Goal: Transaction & Acquisition: Purchase product/service

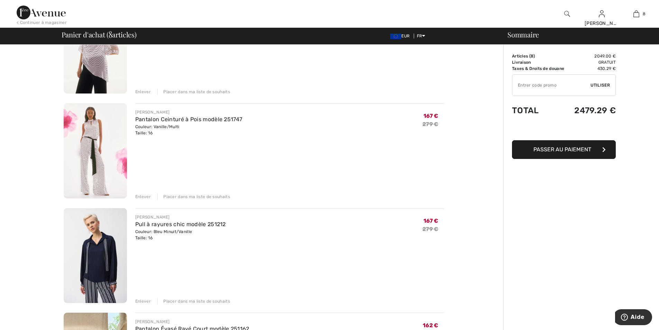
scroll to position [383, 0]
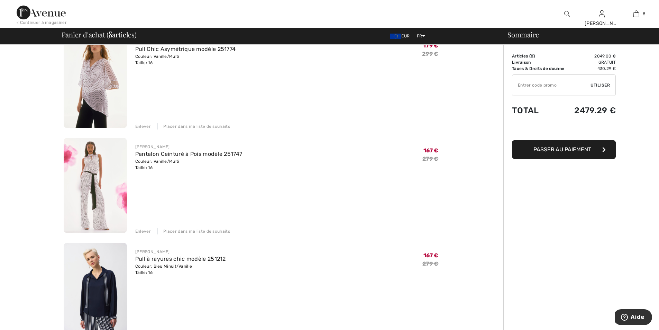
click at [144, 230] on div "Enlever" at bounding box center [143, 231] width 16 height 6
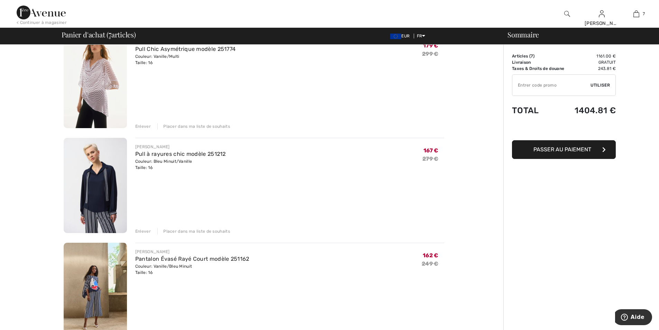
click at [144, 124] on div "Enlever" at bounding box center [143, 126] width 16 height 6
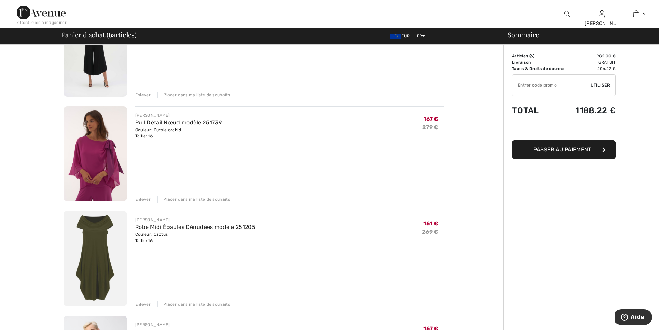
scroll to position [97, 0]
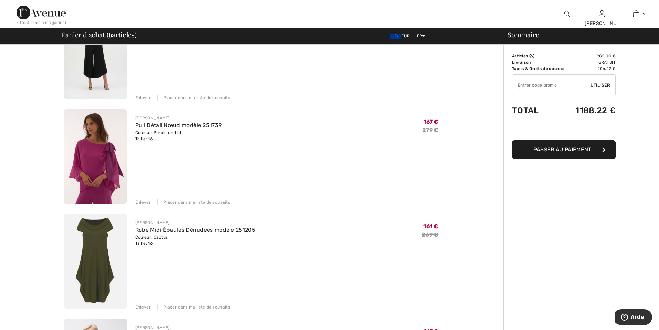
click at [138, 201] on div "Enlever" at bounding box center [143, 202] width 16 height 6
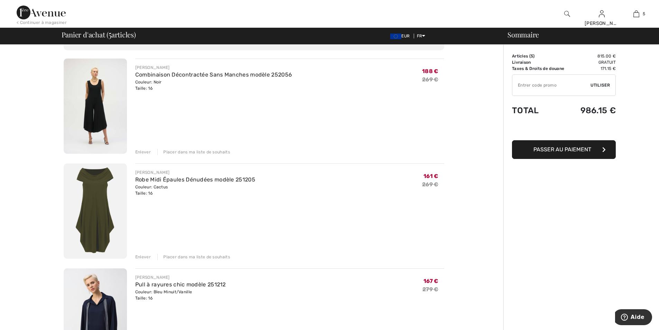
scroll to position [0, 0]
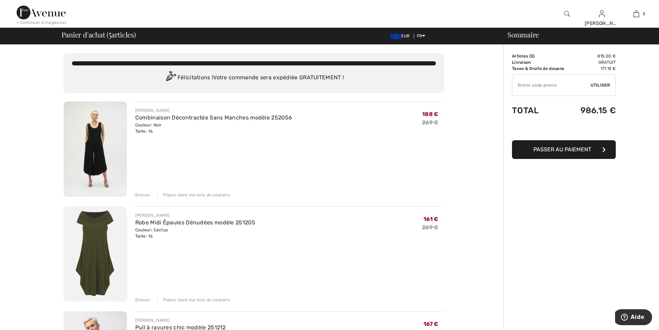
click at [142, 195] on div "Enlever" at bounding box center [143, 195] width 16 height 6
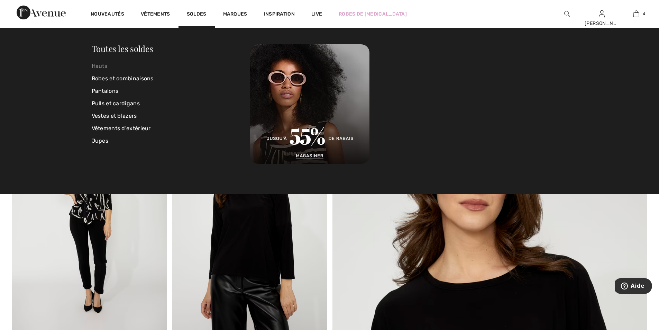
click at [102, 64] on link "Hauts" at bounding box center [171, 66] width 159 height 12
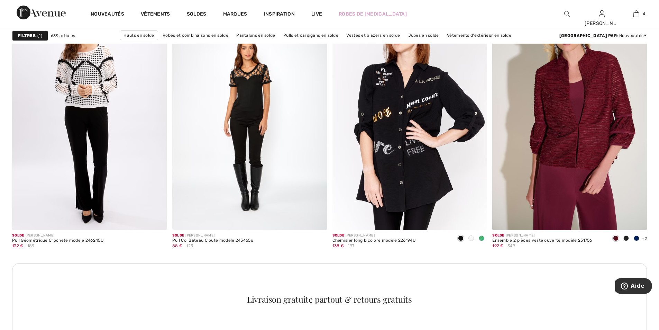
scroll to position [899, 0]
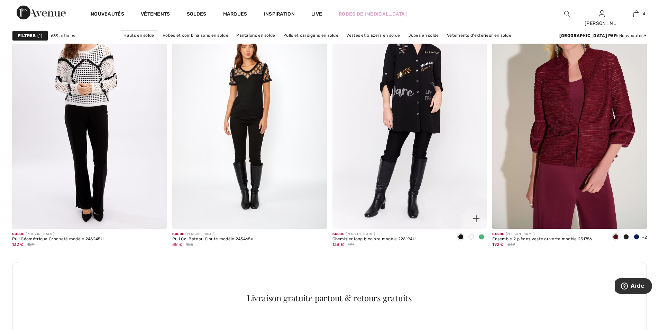
click at [481, 232] on div at bounding box center [481, 236] width 10 height 11
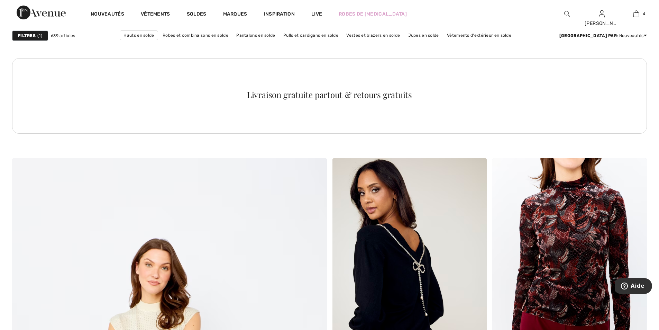
scroll to position [2110, 0]
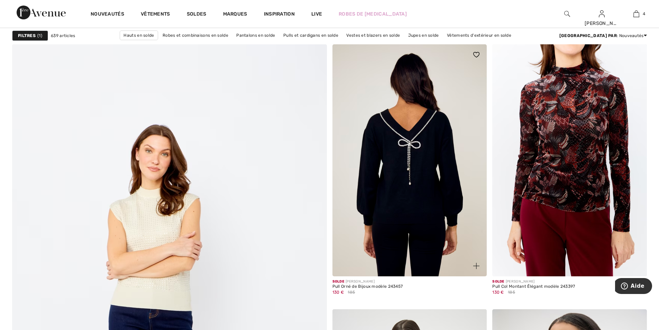
click at [428, 159] on img at bounding box center [409, 160] width 155 height 232
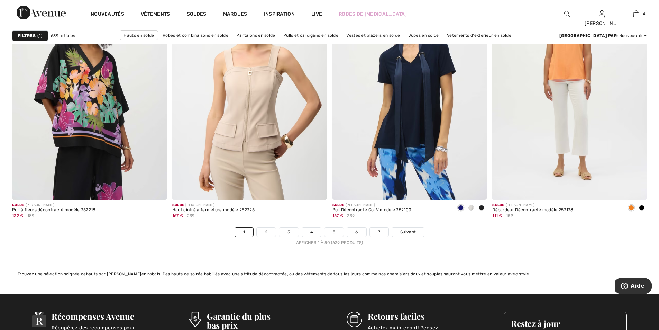
scroll to position [4013, 0]
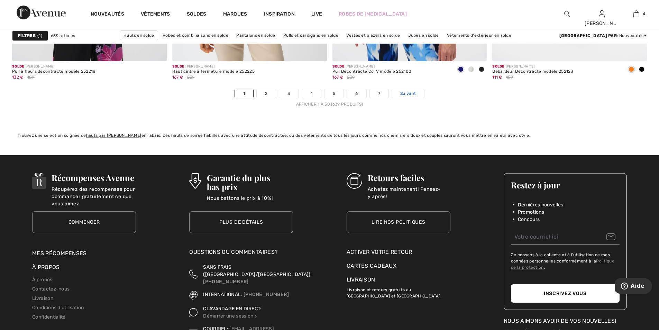
click at [405, 94] on span "Suivant" at bounding box center [408, 93] width 16 height 6
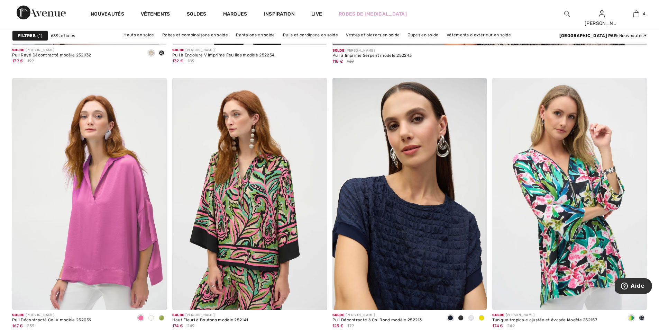
scroll to position [396, 0]
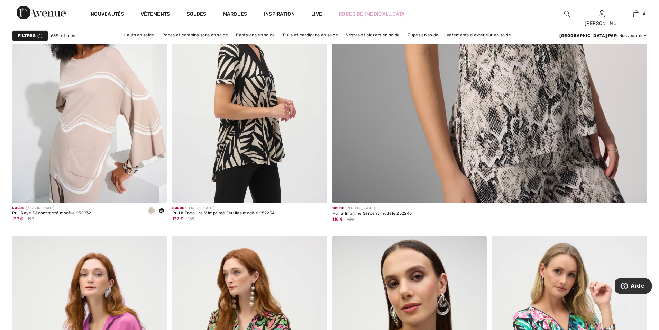
checkbox input "true"
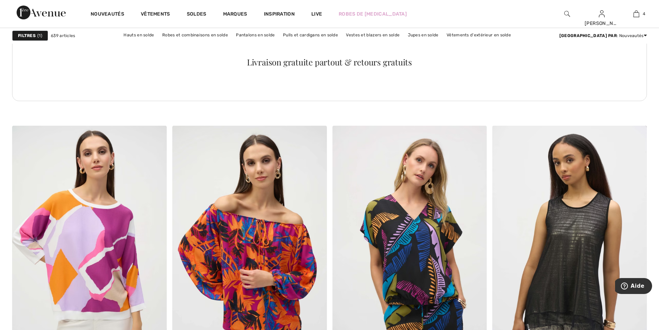
scroll to position [1211, 0]
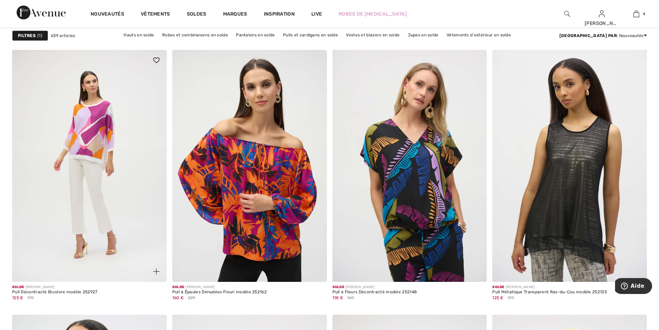
click at [92, 142] on img at bounding box center [89, 166] width 155 height 232
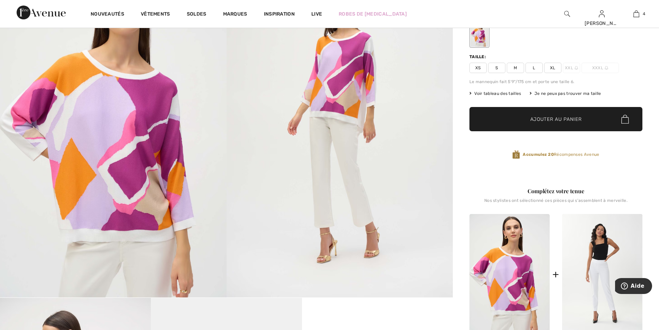
scroll to position [69, 0]
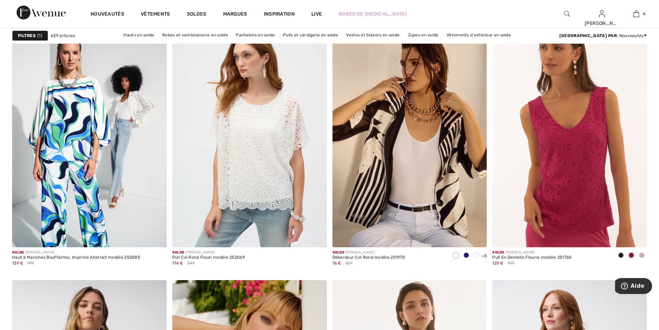
scroll to position [3356, 0]
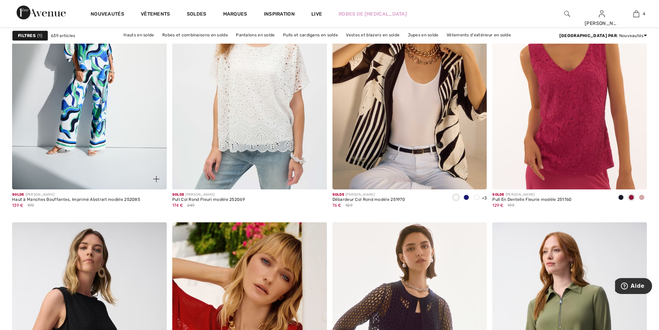
click at [103, 65] on img at bounding box center [89, 73] width 155 height 232
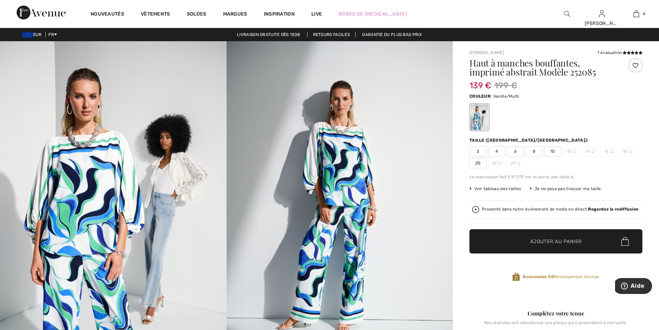
click at [479, 163] on span "20" at bounding box center [477, 163] width 17 height 10
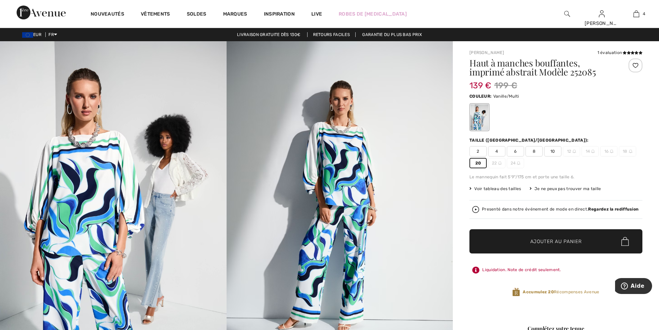
click at [563, 239] on span "Ajouter au panier" at bounding box center [556, 241] width 52 height 7
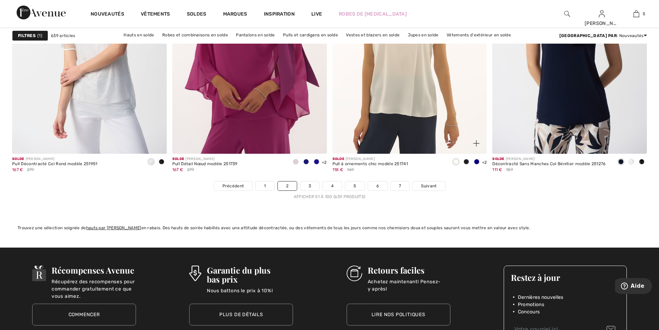
scroll to position [3909, 0]
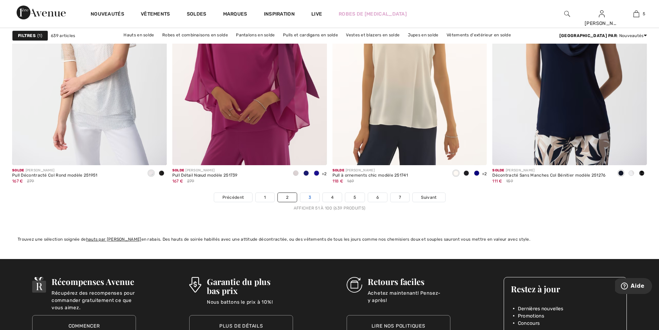
click at [310, 198] on link "3" at bounding box center [309, 197] width 19 height 9
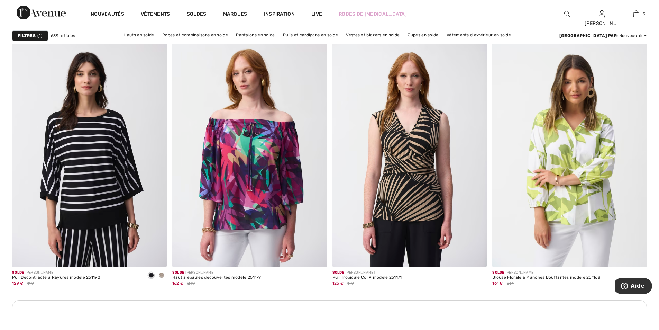
scroll to position [1764, 0]
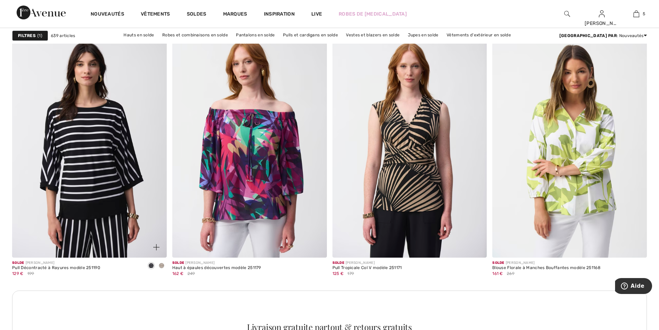
click at [161, 264] on span at bounding box center [162, 266] width 6 height 6
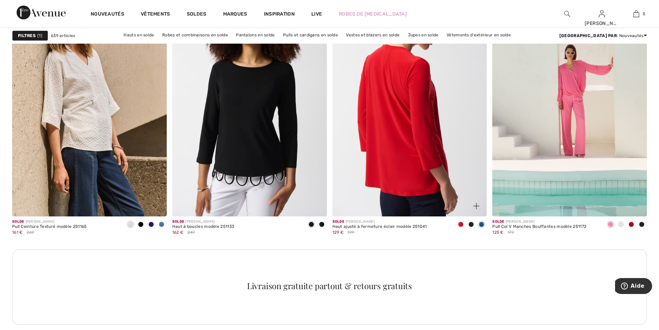
scroll to position [2975, 0]
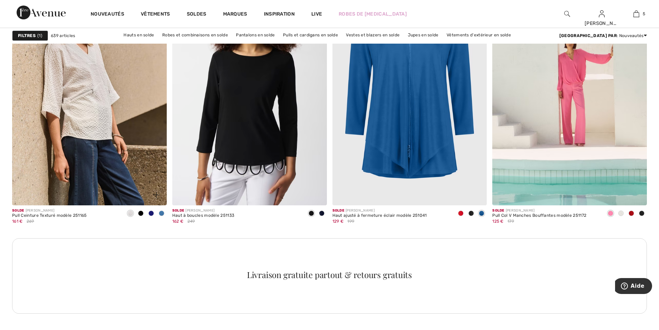
click at [161, 213] on span at bounding box center [162, 213] width 6 height 6
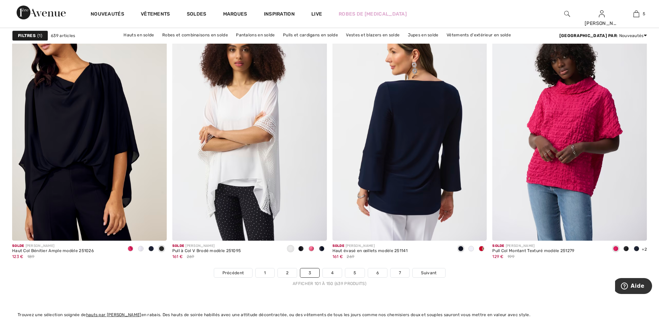
scroll to position [3840, 0]
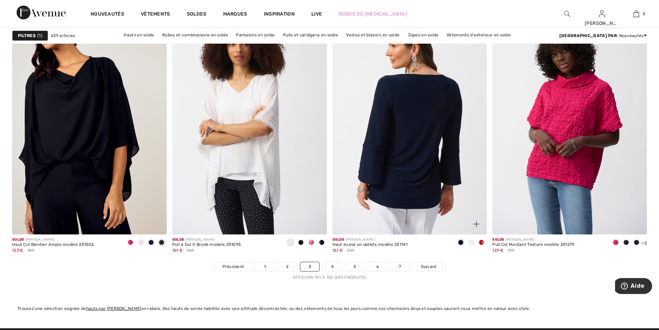
click at [432, 159] on img at bounding box center [409, 118] width 155 height 232
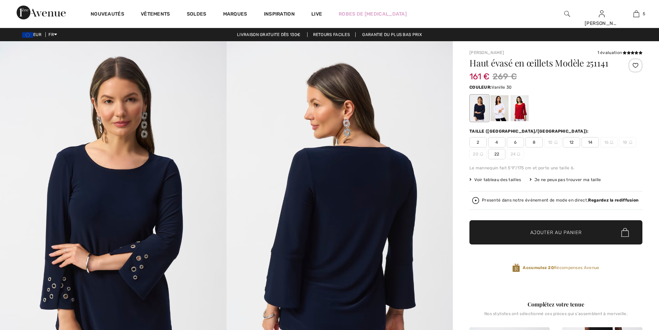
click at [503, 113] on div at bounding box center [500, 108] width 18 height 26
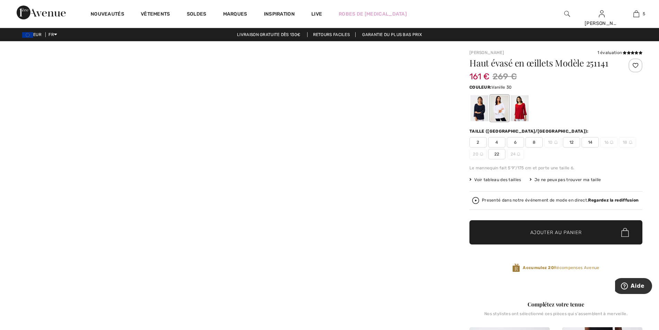
checkbox input "true"
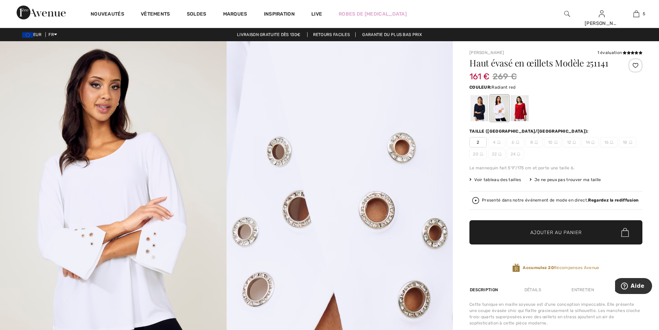
click at [523, 110] on div at bounding box center [520, 108] width 18 height 26
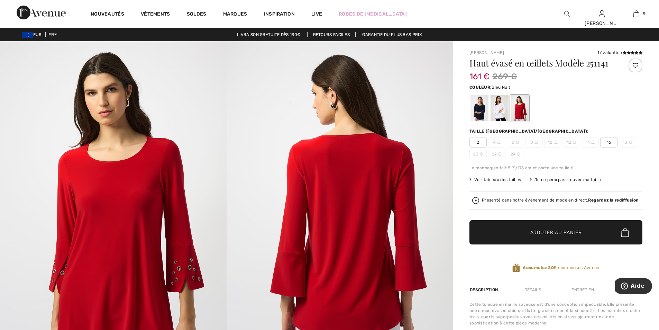
click at [478, 106] on div at bounding box center [479, 108] width 18 height 26
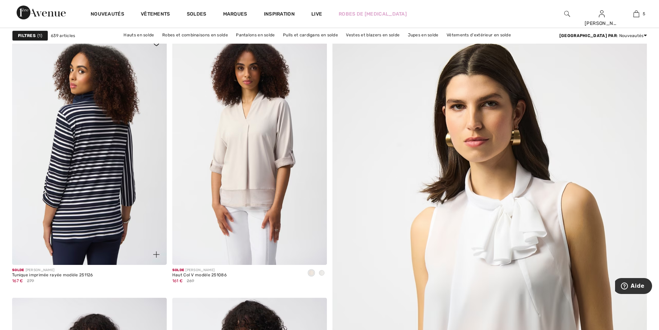
click at [93, 174] on img at bounding box center [89, 149] width 155 height 232
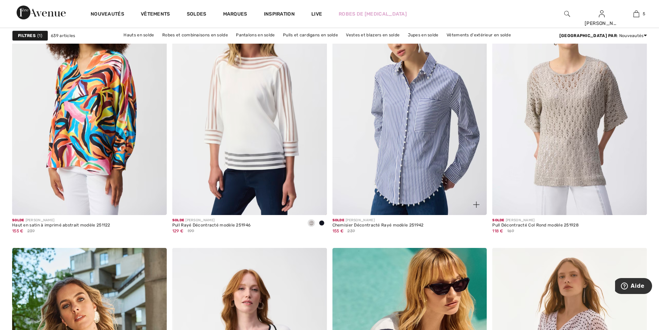
scroll to position [1557, 0]
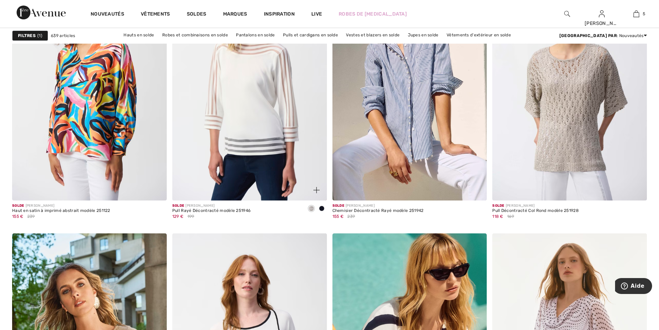
click at [323, 205] on div at bounding box center [322, 208] width 10 height 11
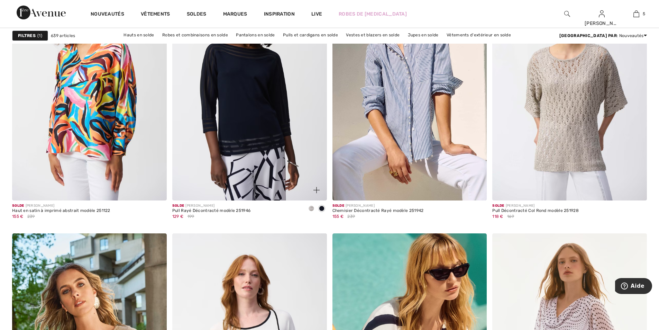
click at [311, 207] on span at bounding box center [312, 208] width 6 height 6
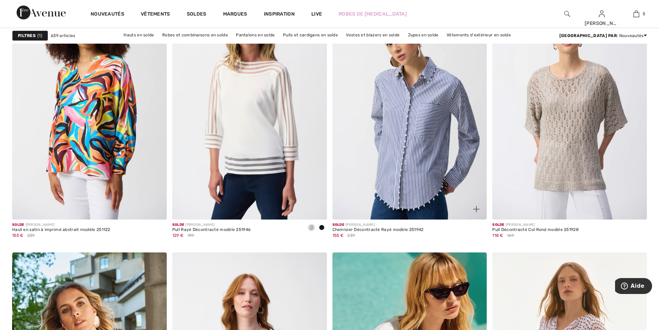
scroll to position [1522, 0]
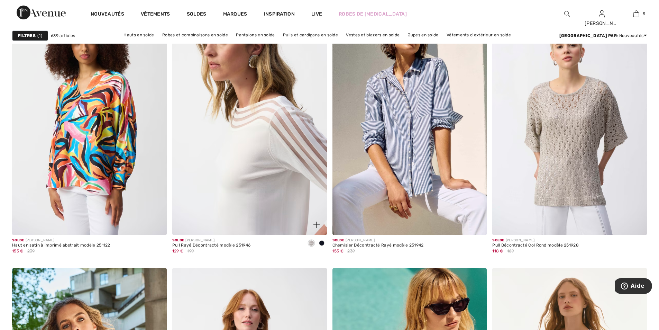
click at [271, 126] on img at bounding box center [249, 119] width 155 height 232
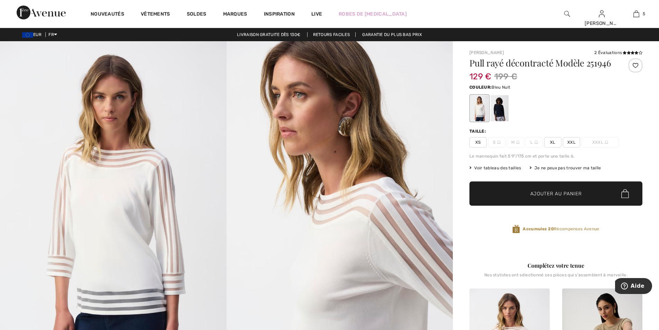
click at [505, 113] on div at bounding box center [500, 108] width 18 height 26
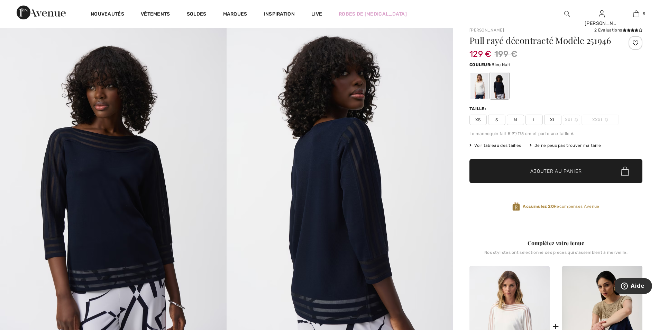
scroll to position [35, 0]
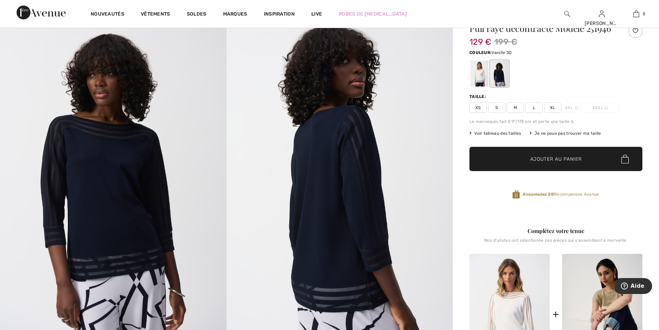
click at [479, 78] on div at bounding box center [479, 74] width 18 height 26
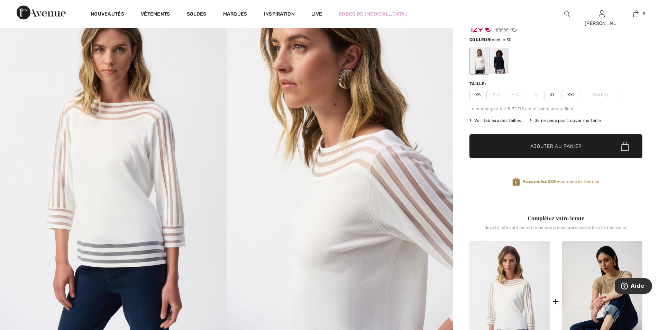
scroll to position [0, 0]
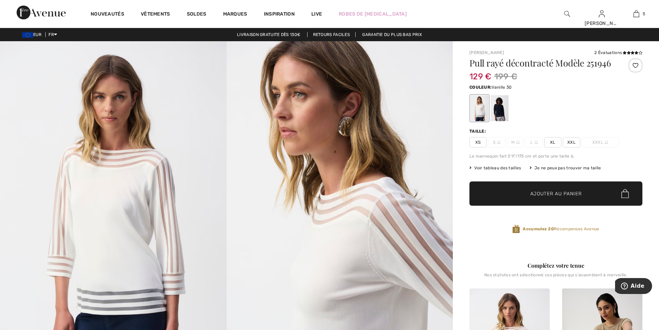
click at [576, 141] on span "XXL" at bounding box center [571, 142] width 17 height 10
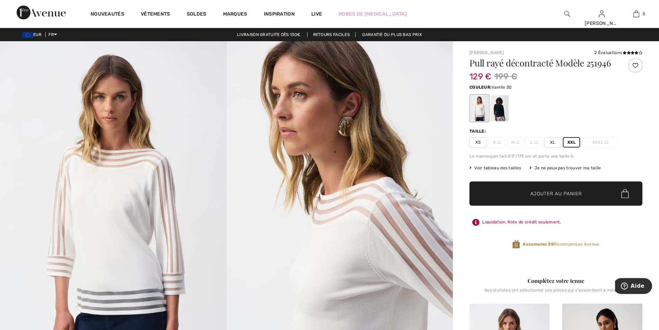
click at [545, 191] on span "Ajouter au panier" at bounding box center [556, 193] width 52 height 7
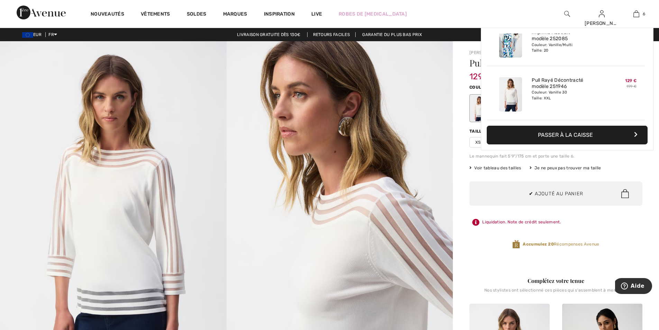
scroll to position [237, 0]
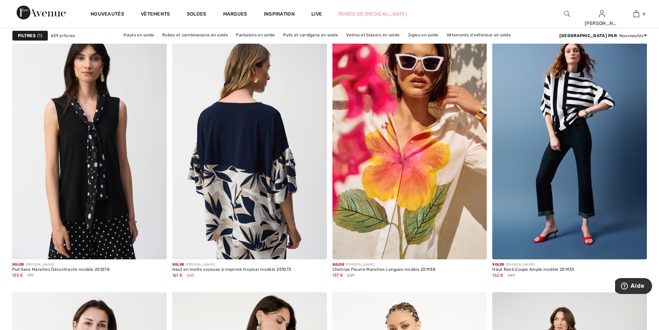
scroll to position [3287, 0]
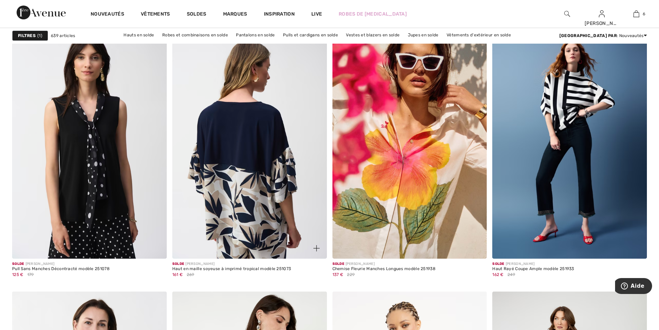
click at [252, 173] on img at bounding box center [249, 143] width 155 height 232
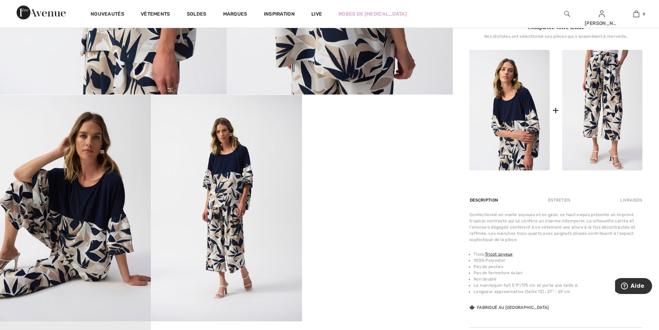
scroll to position [311, 0]
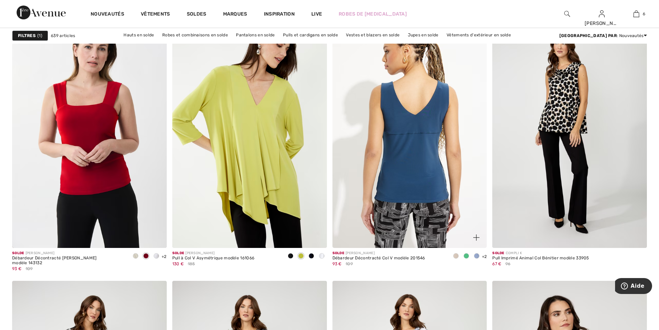
scroll to position [3563, 0]
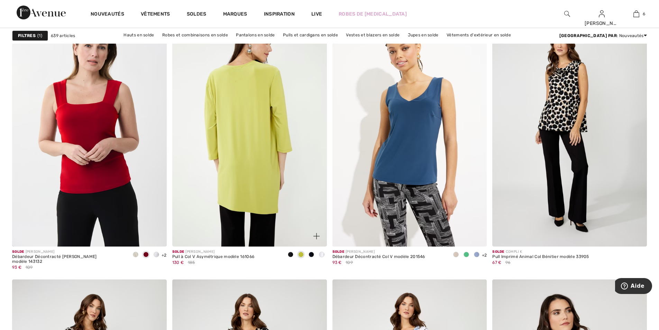
click at [260, 163] on img at bounding box center [249, 131] width 155 height 232
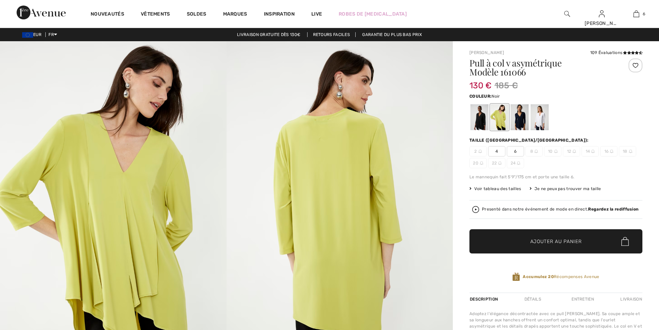
click at [478, 117] on div at bounding box center [479, 117] width 18 height 26
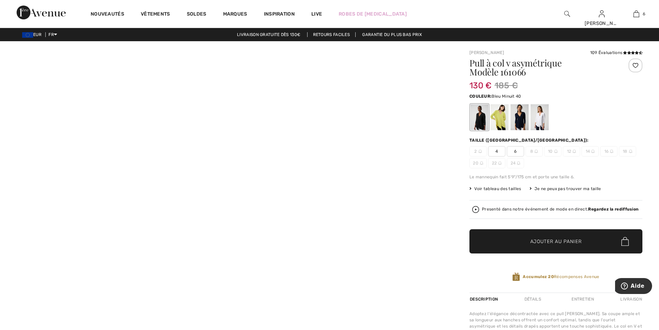
click at [519, 116] on div at bounding box center [520, 117] width 18 height 26
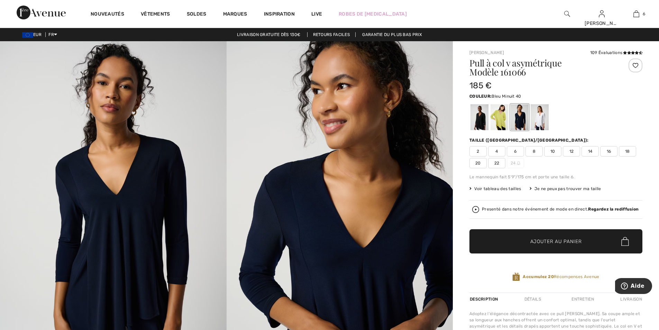
scroll to position [69, 0]
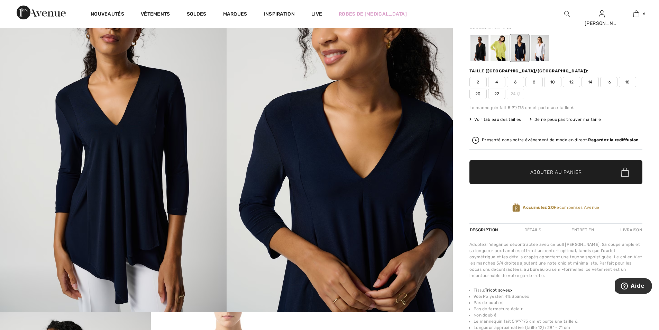
click at [542, 47] on div at bounding box center [540, 48] width 18 height 26
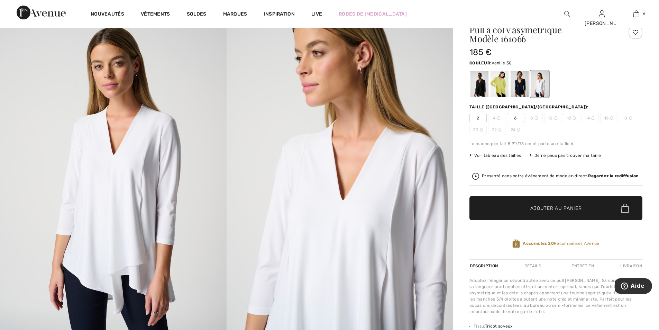
scroll to position [0, 0]
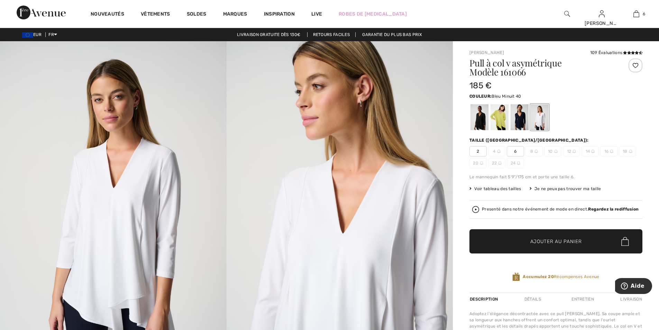
click at [517, 117] on div at bounding box center [520, 117] width 18 height 26
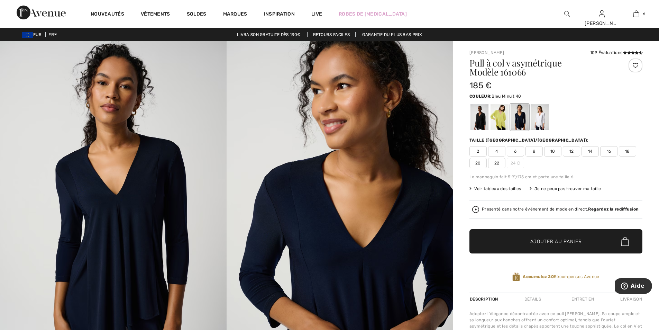
click at [611, 149] on span "16" at bounding box center [608, 151] width 17 height 10
click at [548, 239] on span "Ajouter au panier" at bounding box center [556, 241] width 52 height 7
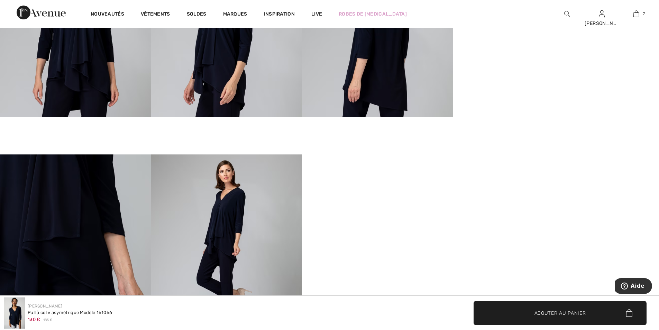
scroll to position [969, 0]
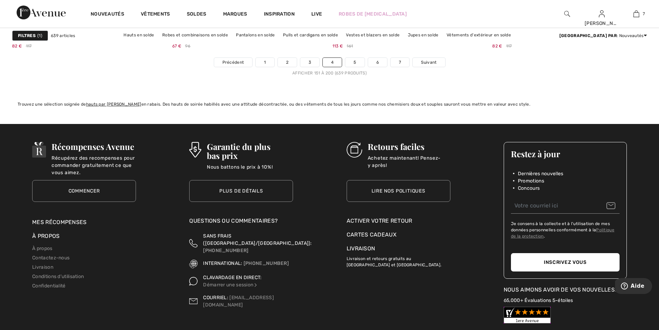
scroll to position [4048, 0]
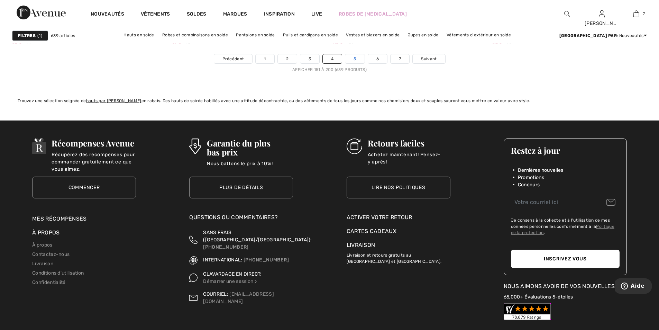
click at [356, 57] on link "5" at bounding box center [354, 58] width 19 height 9
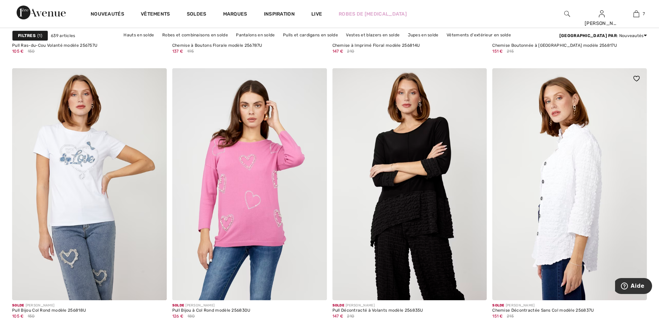
scroll to position [1764, 0]
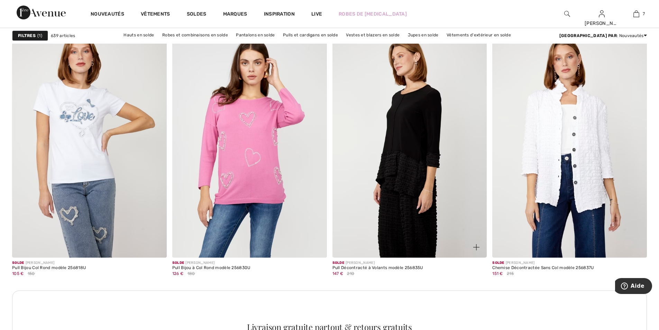
click at [424, 142] on img at bounding box center [409, 142] width 155 height 232
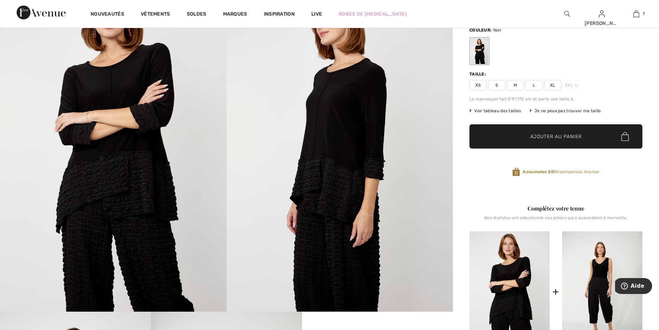
scroll to position [35, 0]
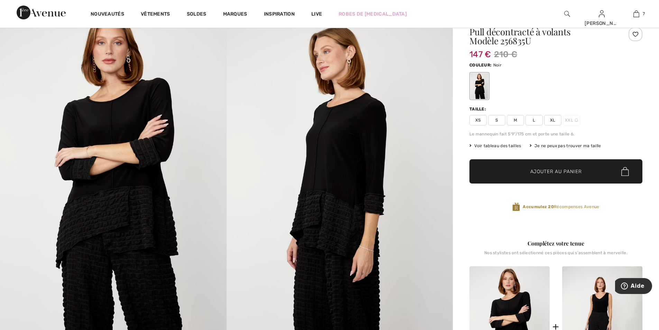
click at [557, 118] on span "XL" at bounding box center [552, 120] width 17 height 10
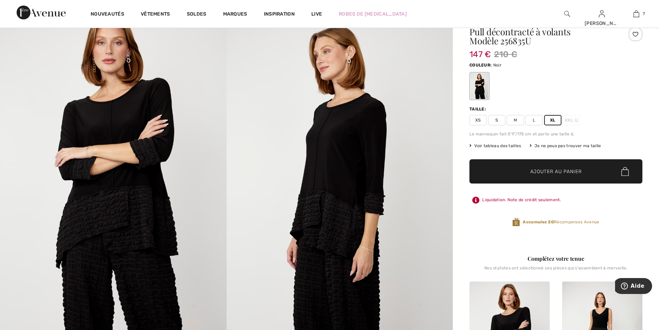
click at [560, 169] on span "Ajouter au panier" at bounding box center [556, 171] width 52 height 7
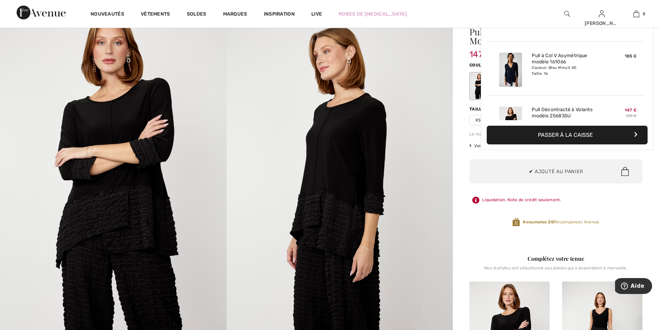
scroll to position [345, 0]
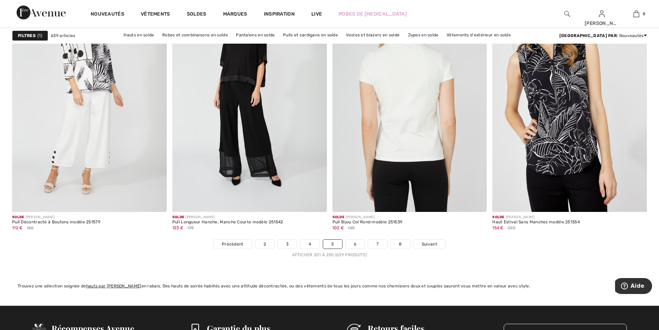
scroll to position [3944, 0]
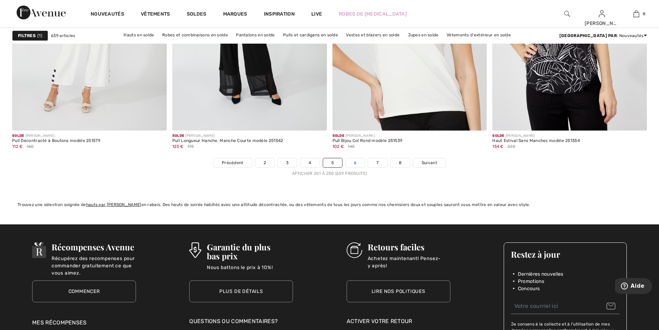
click at [355, 160] on link "6" at bounding box center [355, 162] width 19 height 9
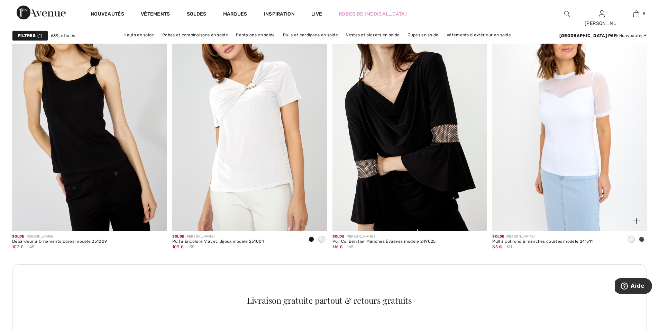
scroll to position [899, 0]
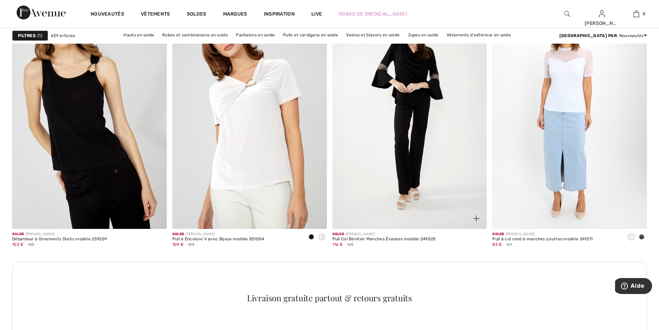
click at [421, 100] on img at bounding box center [409, 113] width 155 height 232
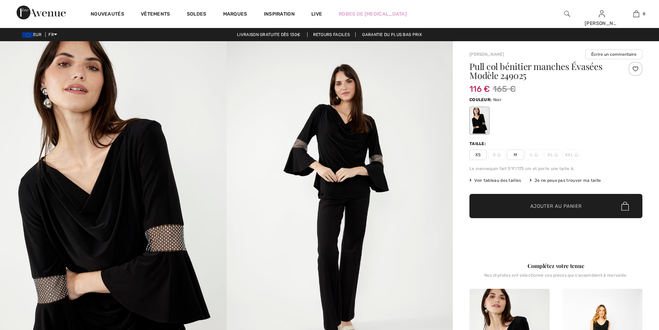
checkbox input "true"
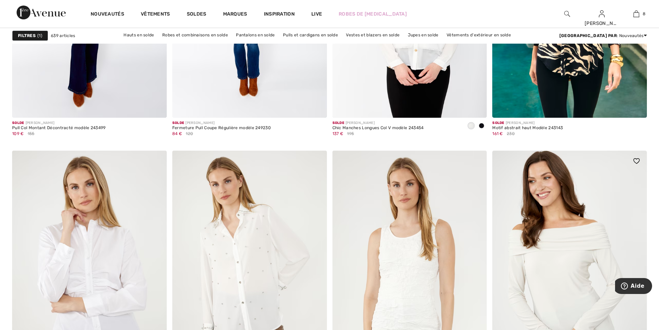
scroll to position [1280, 0]
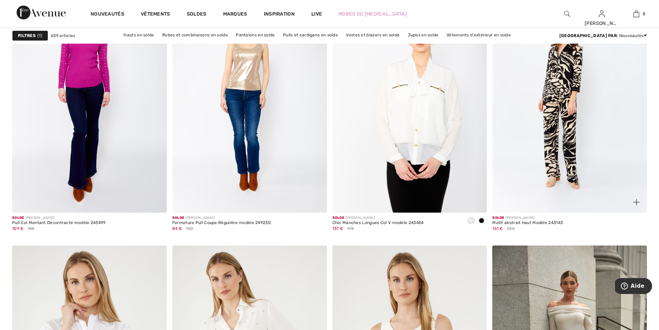
click at [564, 93] on img at bounding box center [569, 97] width 155 height 232
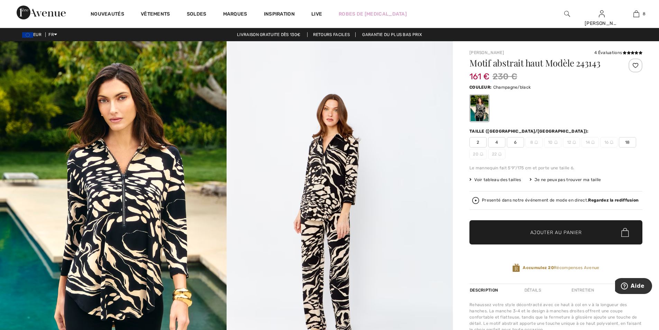
click at [626, 140] on span "18" at bounding box center [627, 142] width 17 height 10
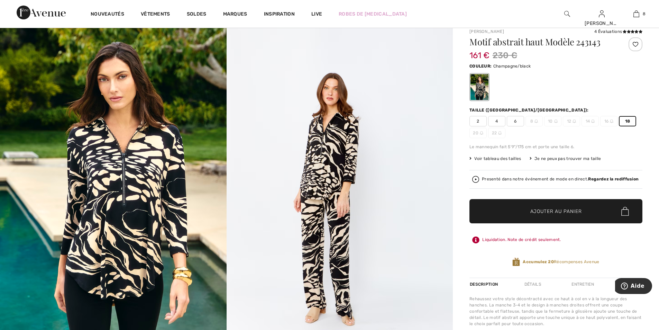
scroll to position [104, 0]
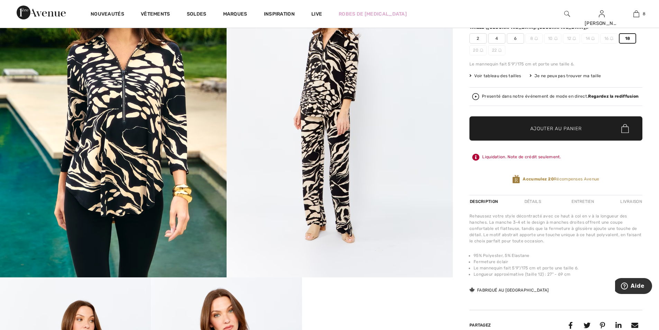
click at [533, 126] on span "Ajouter au panier" at bounding box center [556, 128] width 52 height 7
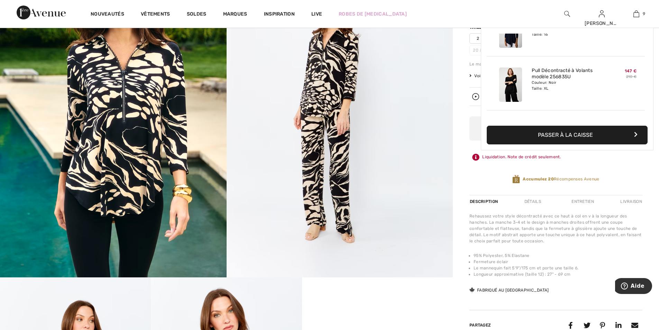
scroll to position [399, 0]
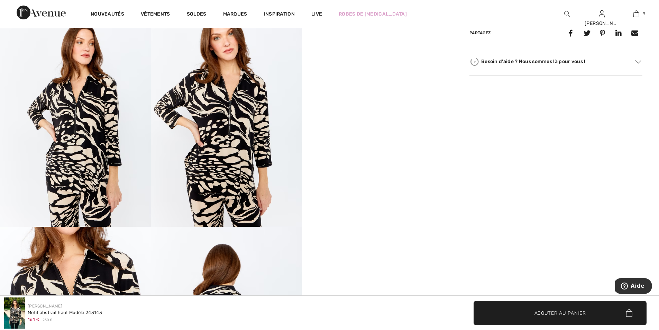
checkbox input "true"
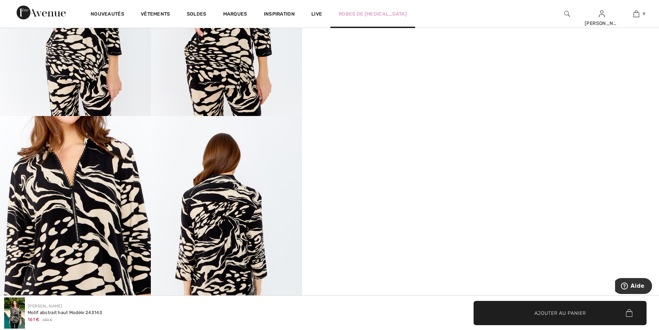
scroll to position [415, 0]
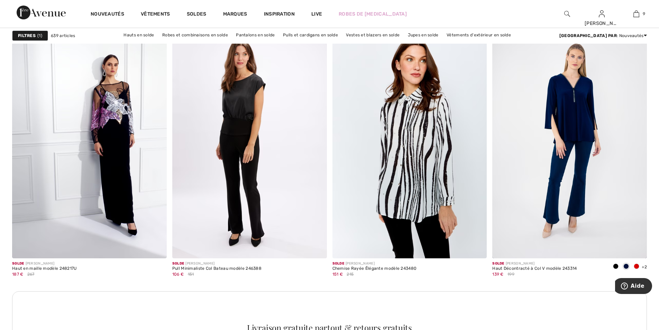
scroll to position [1764, 0]
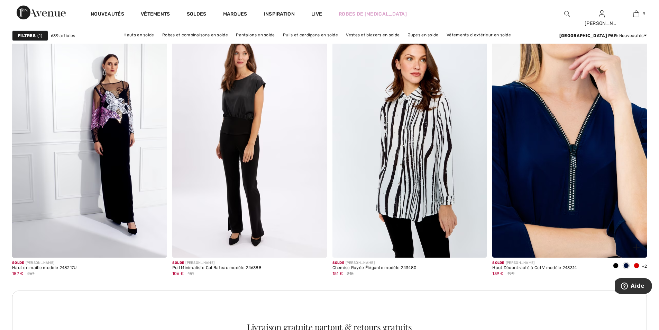
click at [559, 175] on img at bounding box center [569, 142] width 155 height 232
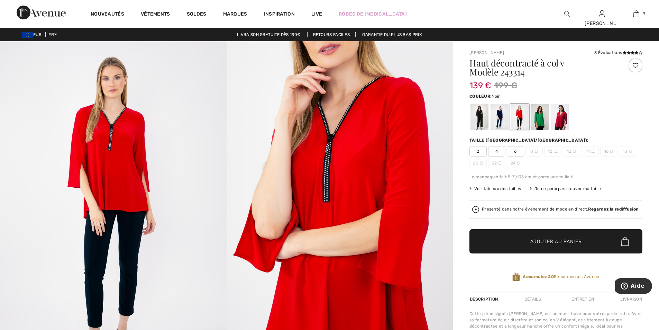
click at [475, 116] on div at bounding box center [479, 117] width 18 height 26
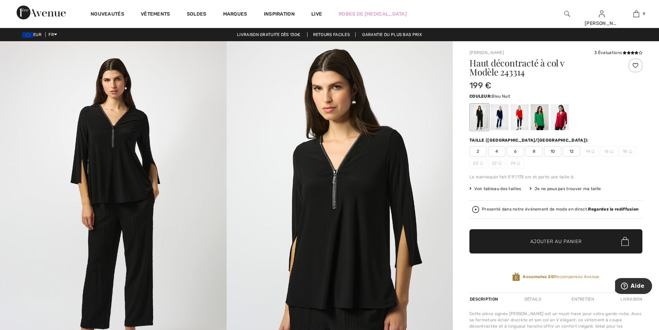
click at [503, 116] on div at bounding box center [500, 117] width 18 height 26
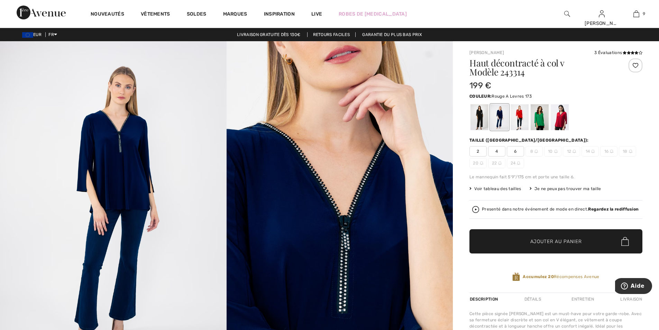
click at [518, 118] on div at bounding box center [520, 117] width 18 height 26
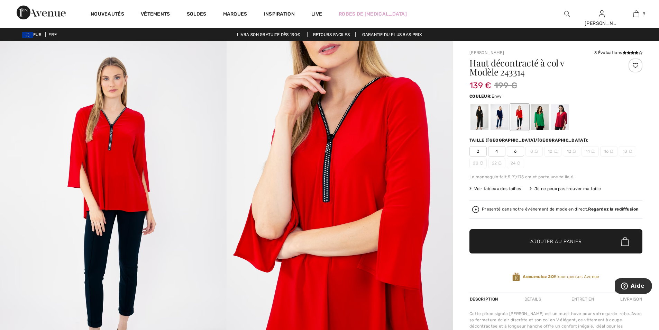
click at [541, 116] on div at bounding box center [540, 117] width 18 height 26
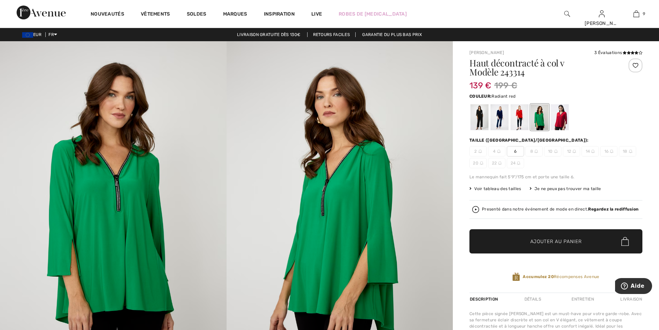
click at [561, 116] on div at bounding box center [560, 117] width 18 height 26
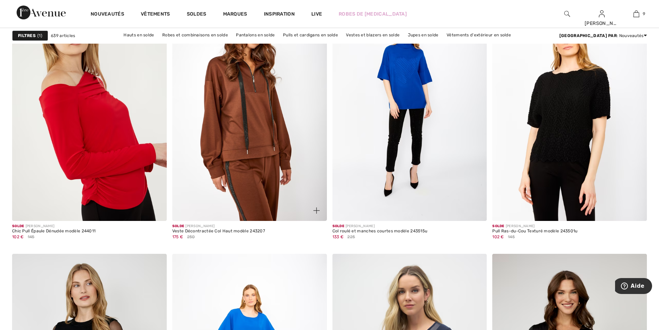
scroll to position [3287, 0]
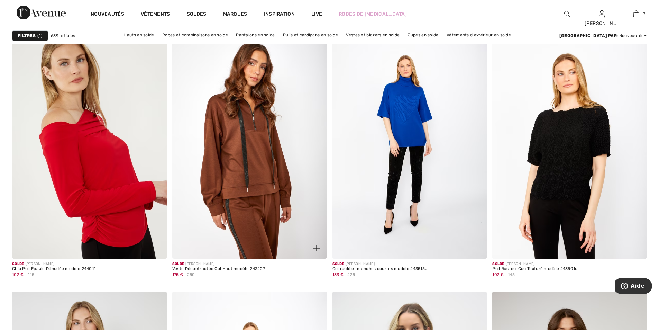
click at [276, 142] on img at bounding box center [249, 143] width 155 height 232
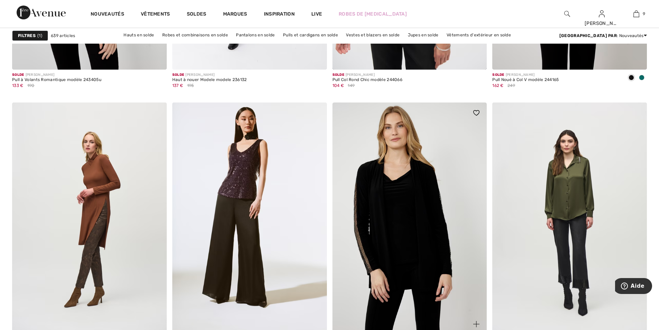
scroll to position [3805, 0]
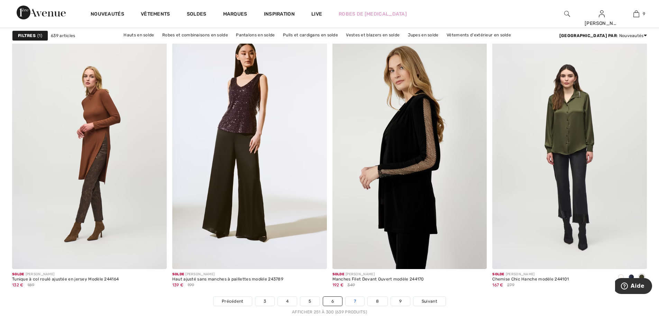
click at [359, 301] on link "7" at bounding box center [355, 300] width 19 height 9
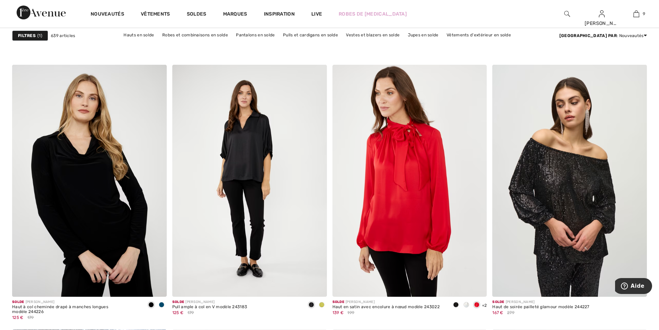
scroll to position [1211, 0]
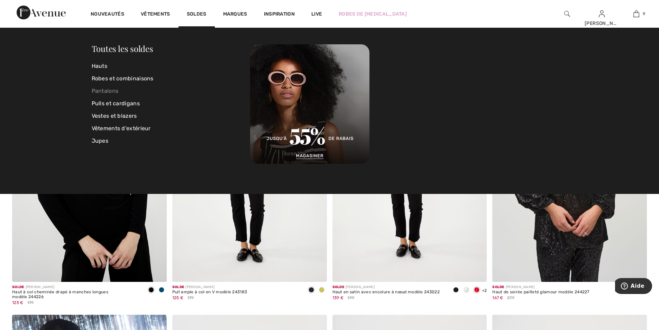
click at [111, 87] on link "Pantalons" at bounding box center [171, 91] width 159 height 12
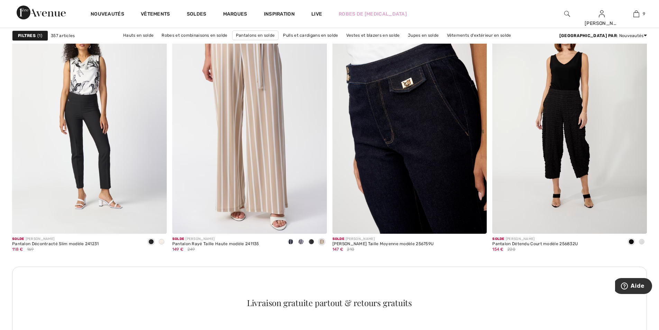
scroll to position [899, 0]
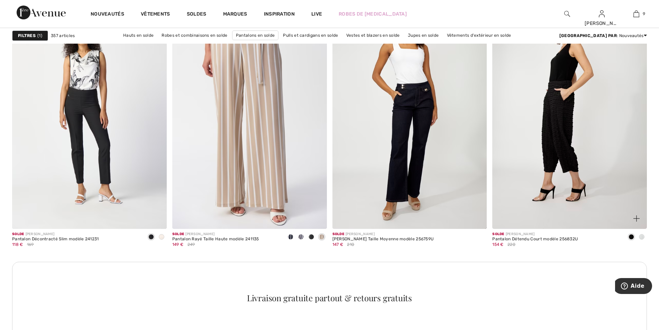
click at [554, 140] on img at bounding box center [569, 113] width 155 height 232
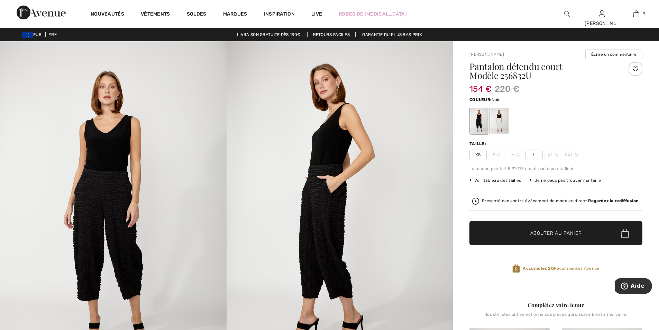
click at [532, 153] on span "L" at bounding box center [534, 154] width 17 height 10
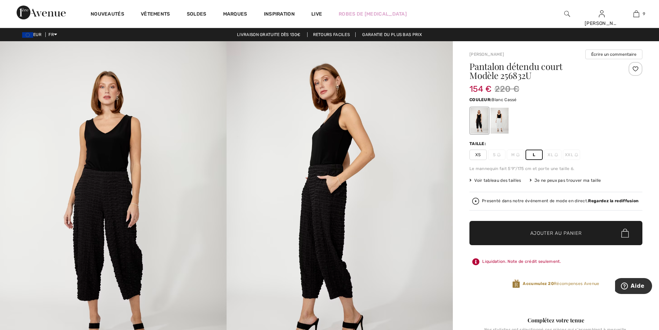
click at [500, 126] on div at bounding box center [500, 121] width 18 height 26
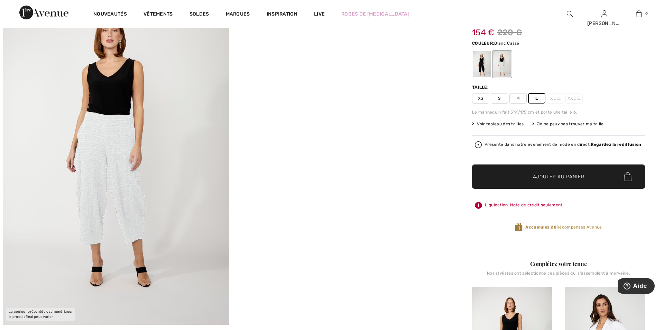
scroll to position [35, 0]
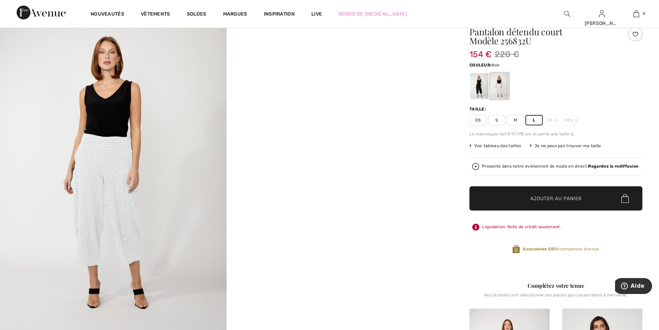
click at [478, 88] on div at bounding box center [479, 86] width 18 height 26
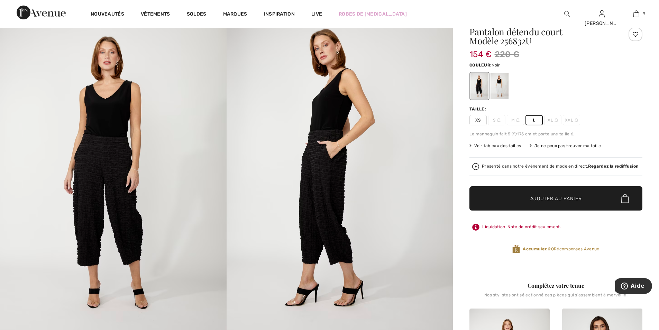
click at [492, 145] on span "Voir tableau des tailles" at bounding box center [495, 146] width 52 height 6
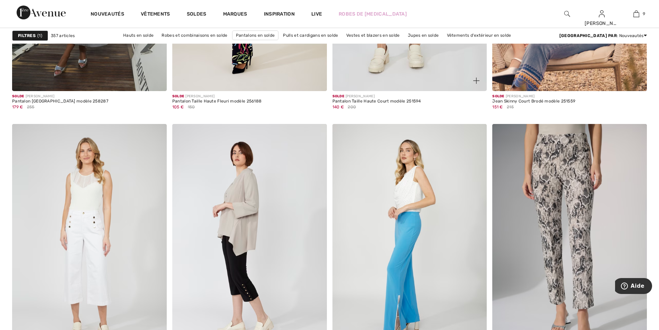
scroll to position [1488, 0]
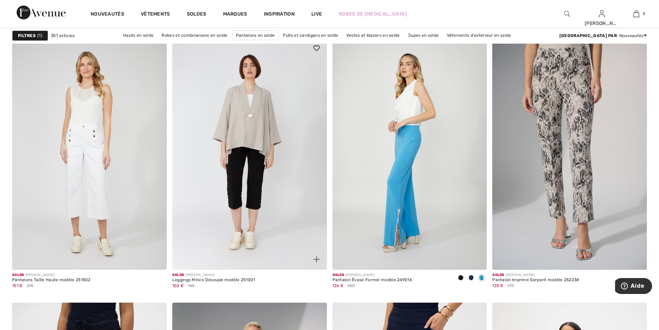
click at [259, 185] on img at bounding box center [249, 154] width 155 height 232
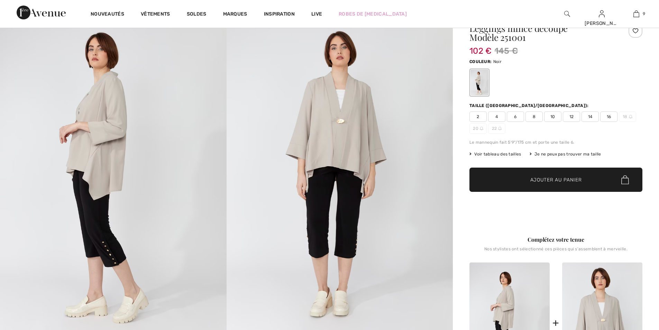
checkbox input "true"
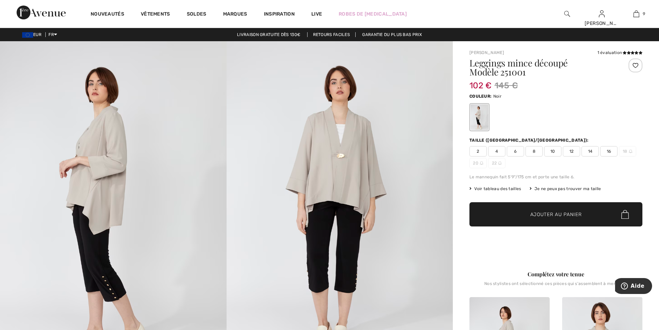
click at [609, 149] on span "16" at bounding box center [608, 151] width 17 height 10
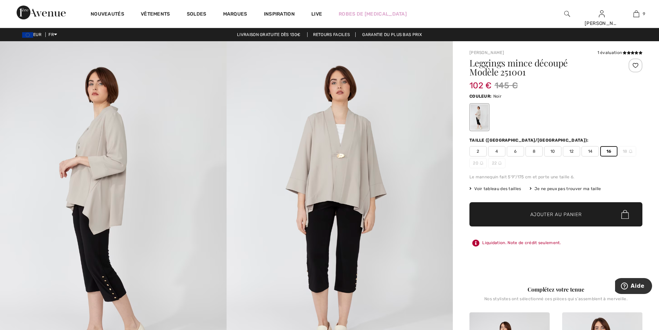
click at [549, 211] on span "Ajouter au panier" at bounding box center [556, 214] width 52 height 7
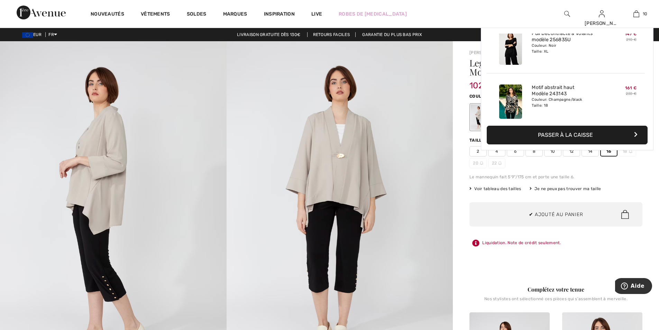
scroll to position [453, 0]
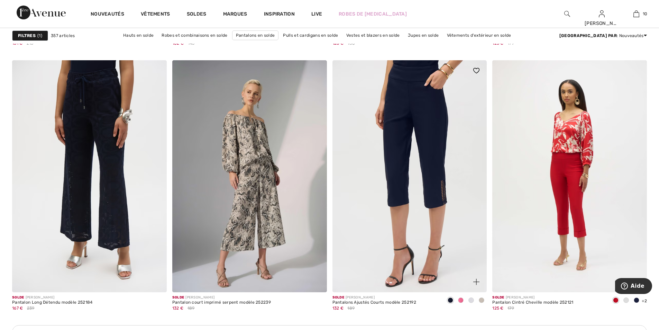
click at [462, 298] on span at bounding box center [461, 300] width 6 height 6
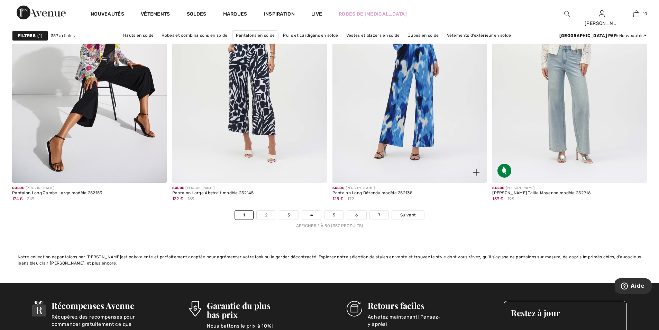
scroll to position [3909, 0]
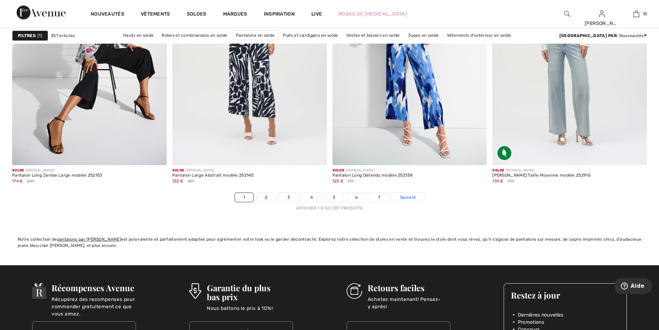
click at [412, 196] on span "Suivant" at bounding box center [408, 197] width 16 height 6
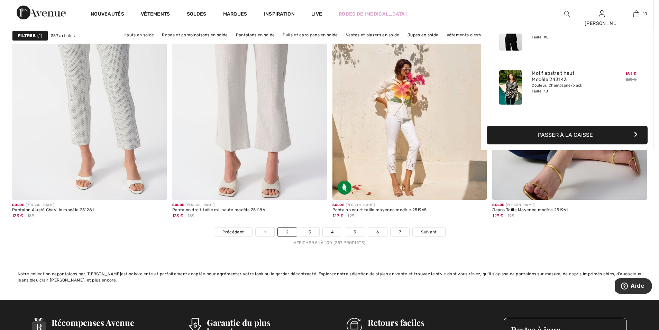
scroll to position [415, 0]
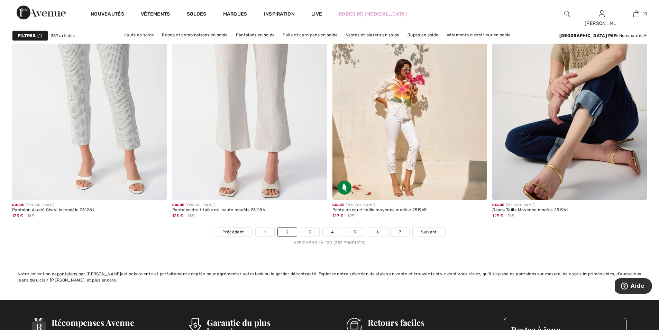
click at [309, 234] on link "3" at bounding box center [309, 231] width 19 height 9
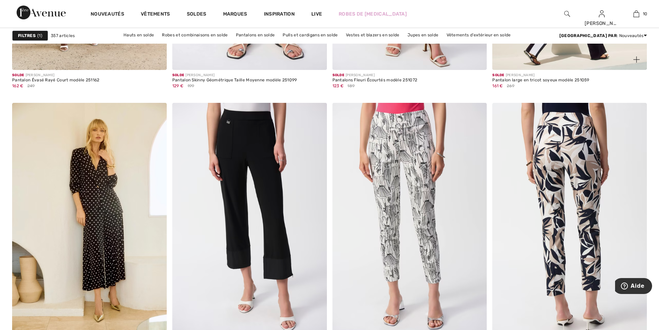
scroll to position [1488, 0]
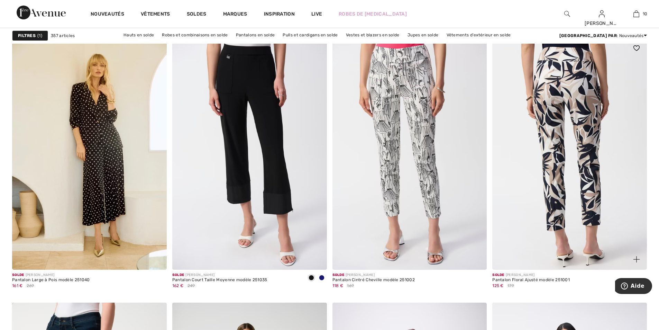
click at [582, 103] on img at bounding box center [569, 154] width 155 height 232
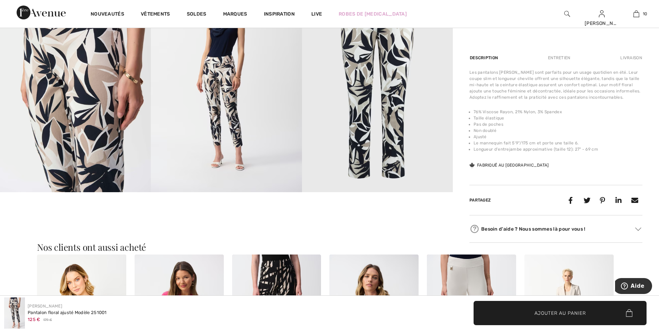
scroll to position [554, 0]
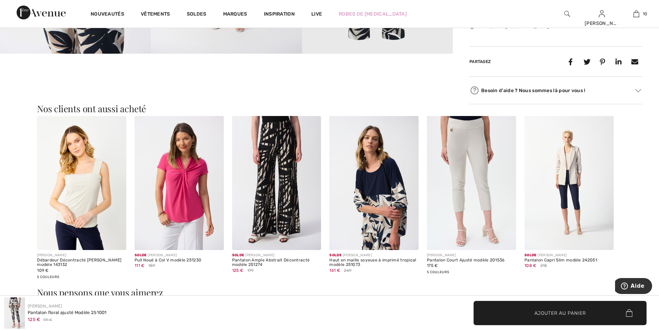
click at [377, 216] on img at bounding box center [373, 183] width 89 height 134
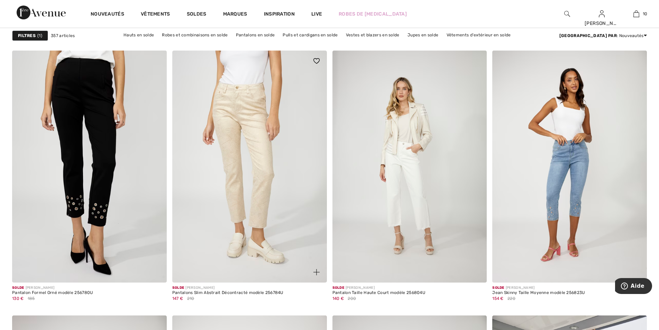
scroll to position [3287, 0]
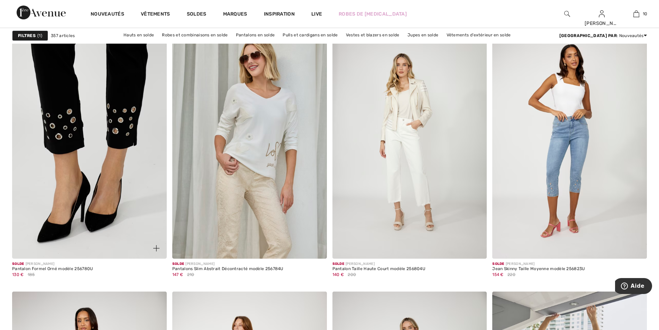
click at [112, 89] on img at bounding box center [89, 143] width 155 height 232
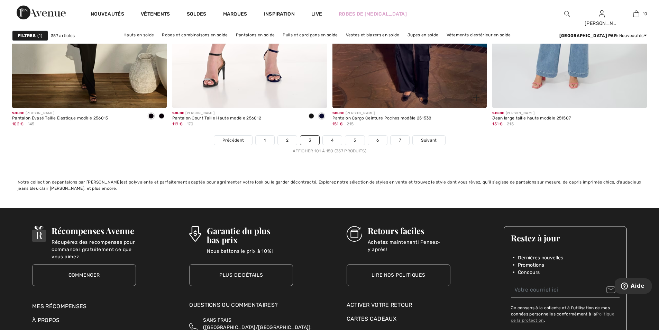
scroll to position [3978, 0]
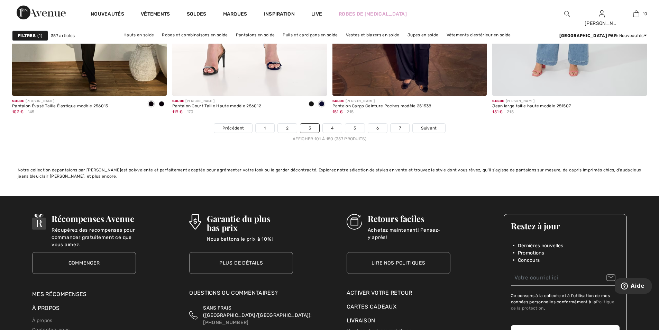
click at [333, 128] on link "4" at bounding box center [332, 128] width 19 height 9
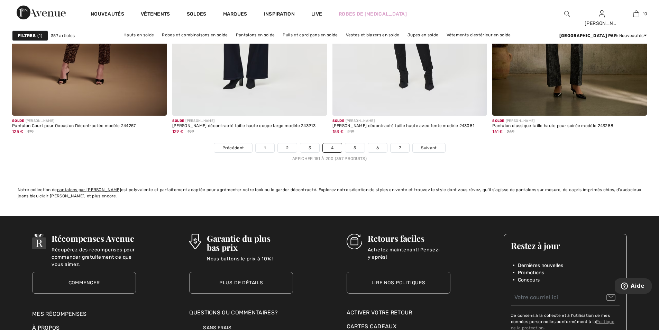
scroll to position [4048, 0]
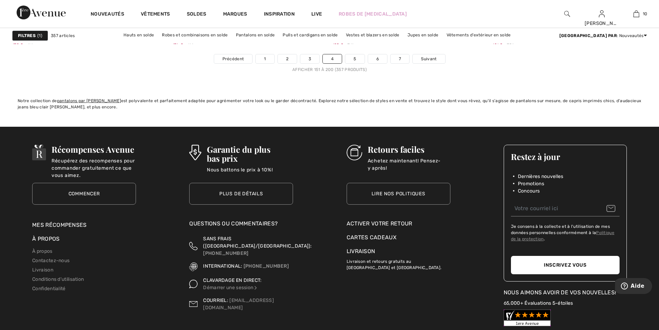
click at [353, 52] on div "Solde [PERSON_NAME] [PERSON_NAME] décontracté taille haute avec fente modèle 24…" at bounding box center [409, 40] width 155 height 27
click at [355, 57] on link "5" at bounding box center [354, 58] width 19 height 9
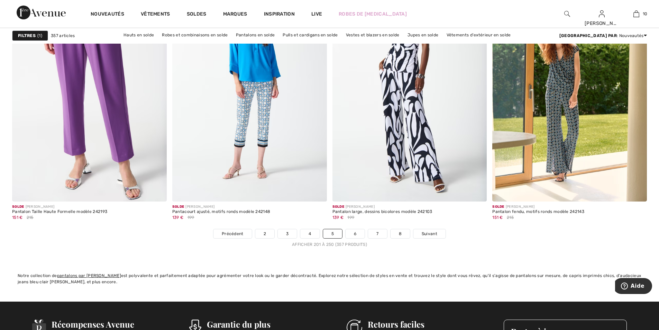
scroll to position [3978, 0]
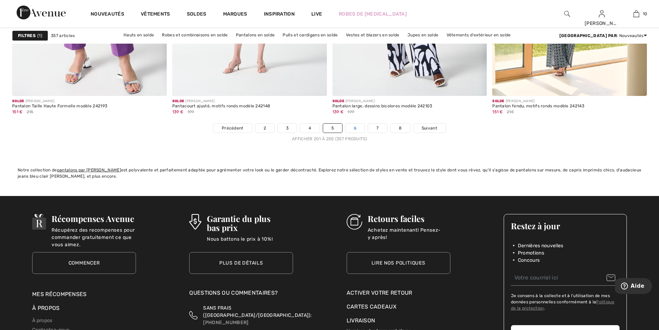
click at [356, 127] on link "6" at bounding box center [355, 128] width 19 height 9
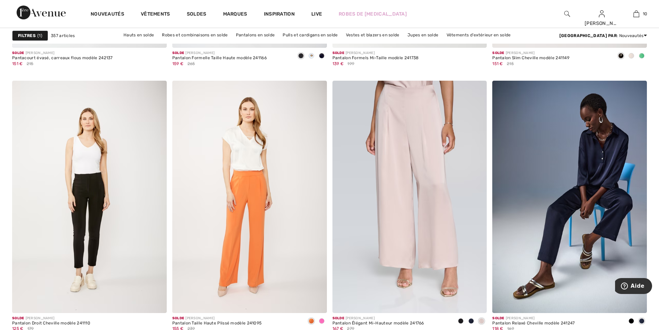
scroll to position [830, 0]
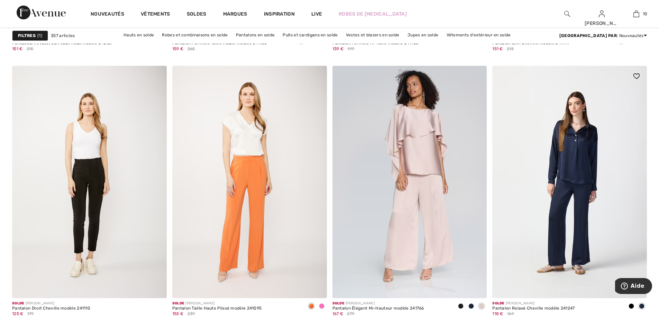
click at [571, 207] on img at bounding box center [569, 182] width 155 height 232
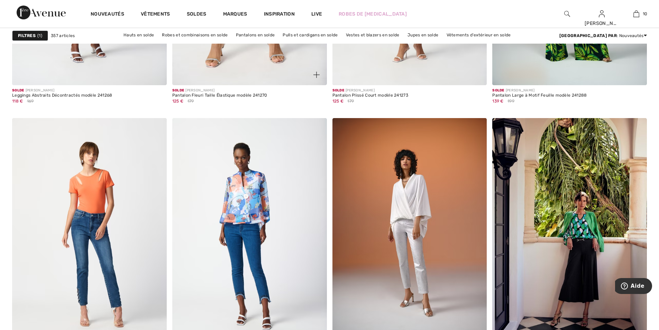
scroll to position [2906, 0]
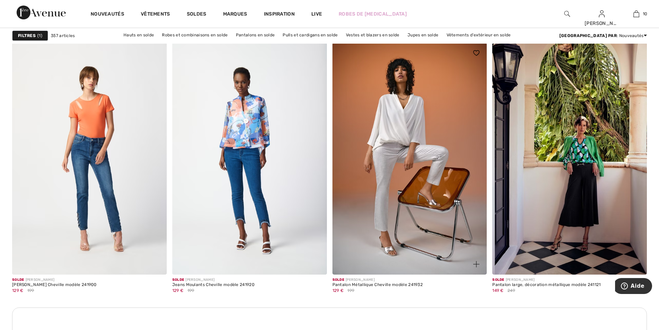
click at [414, 182] on img at bounding box center [409, 159] width 155 height 232
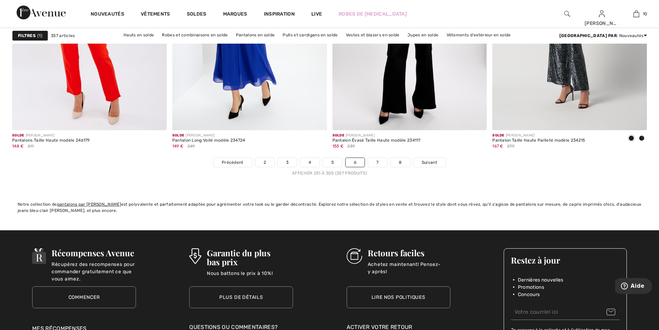
scroll to position [4013, 0]
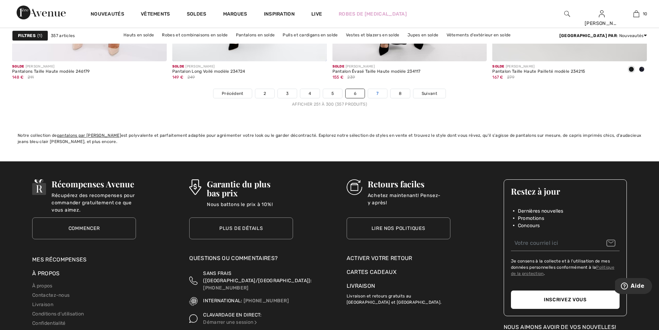
click at [376, 91] on link "7" at bounding box center [377, 93] width 19 height 9
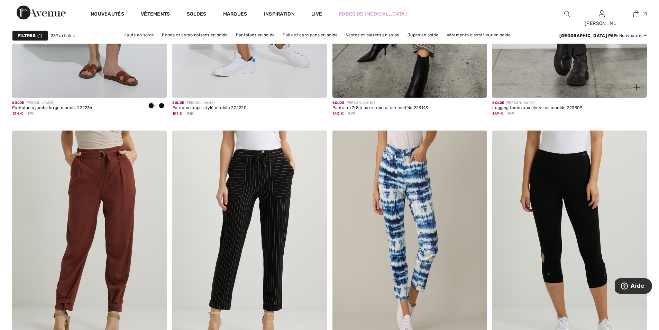
scroll to position [3840, 0]
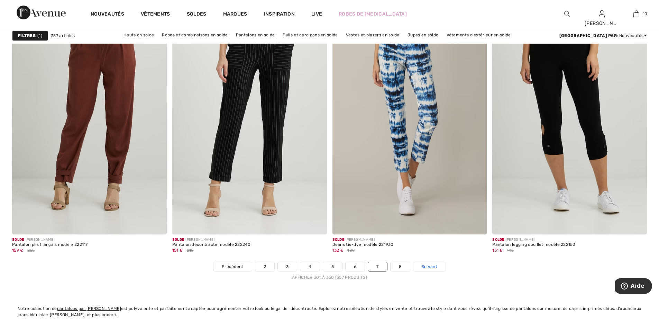
click at [433, 266] on span "Suivant" at bounding box center [430, 266] width 16 height 6
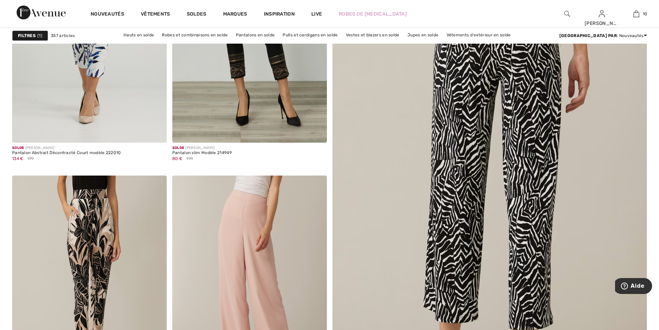
scroll to position [104, 0]
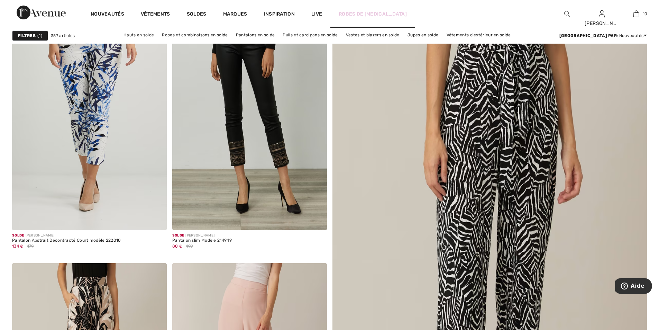
click at [358, 11] on link "Robes de [MEDICAL_DATA]" at bounding box center [373, 13] width 68 height 7
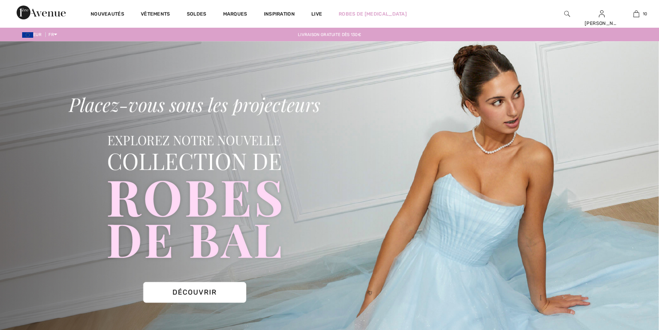
click at [188, 291] on img at bounding box center [329, 199] width 659 height 316
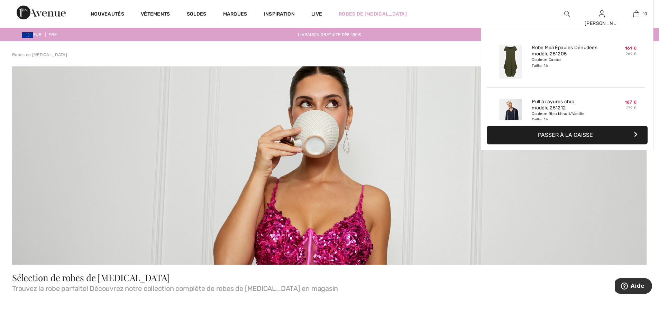
click at [563, 133] on button "Passer à la caisse" at bounding box center [567, 135] width 161 height 19
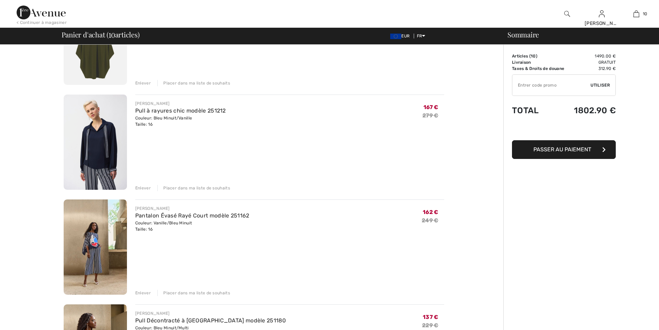
checkbox input "true"
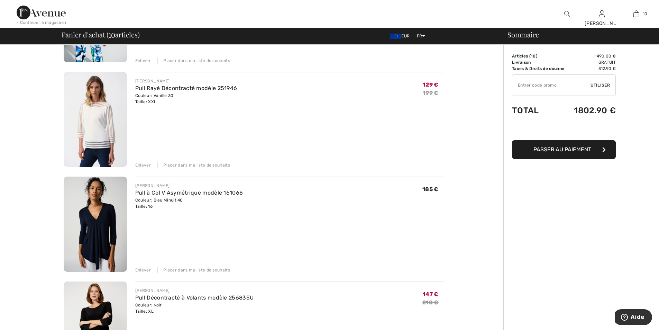
scroll to position [727, 0]
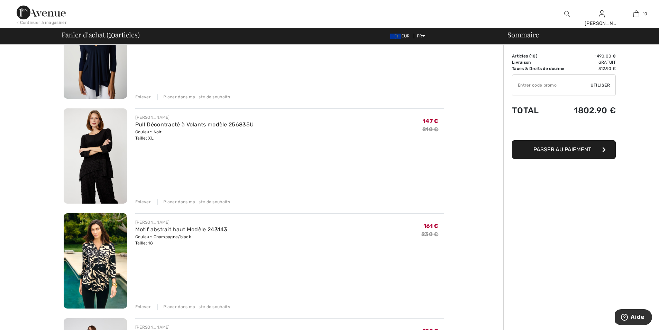
click at [143, 305] on div "Enlever" at bounding box center [143, 306] width 16 height 6
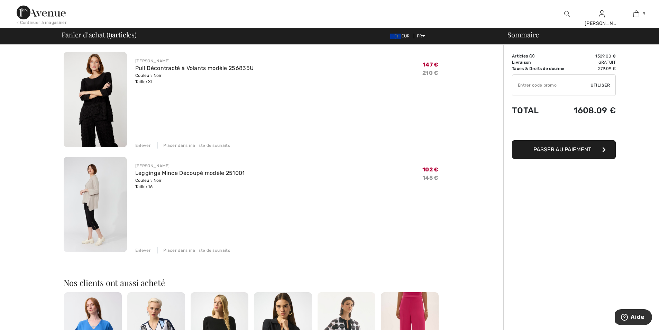
scroll to position [865, 0]
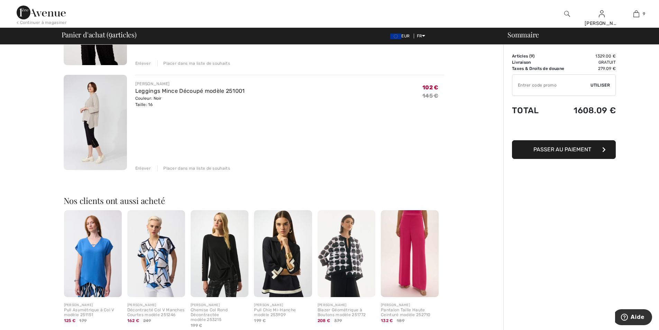
click at [275, 275] on img at bounding box center [283, 253] width 58 height 87
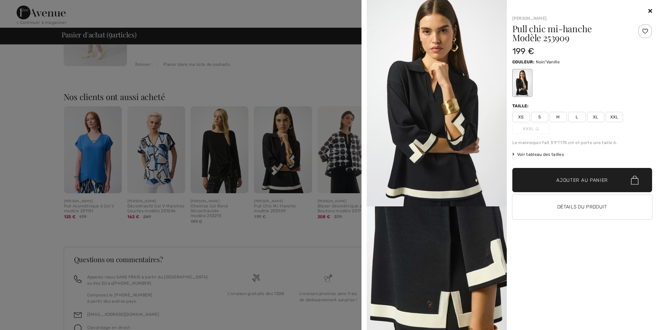
scroll to position [0, 0]
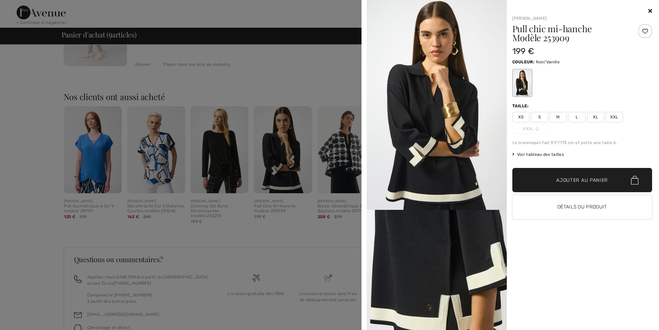
click at [612, 117] on span "XXL" at bounding box center [614, 117] width 17 height 10
click at [577, 176] on span "Ajouter au panier" at bounding box center [582, 179] width 52 height 7
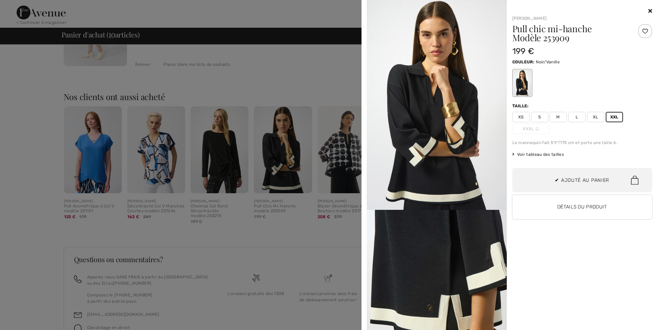
scroll to position [453, 0]
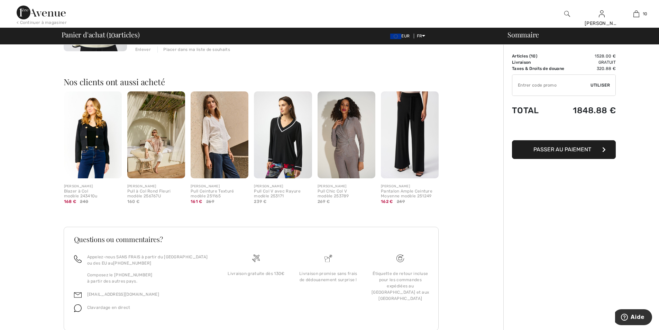
scroll to position [1106, 0]
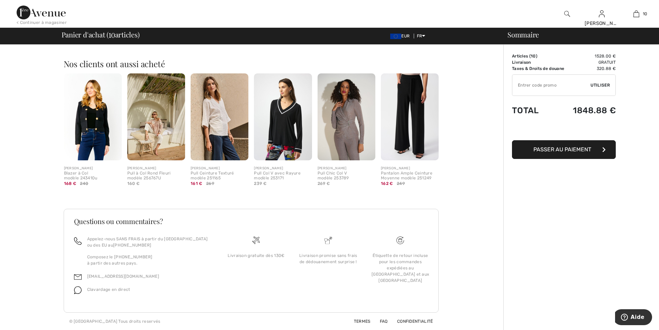
click at [550, 146] on span "Passer au paiement" at bounding box center [562, 149] width 58 height 7
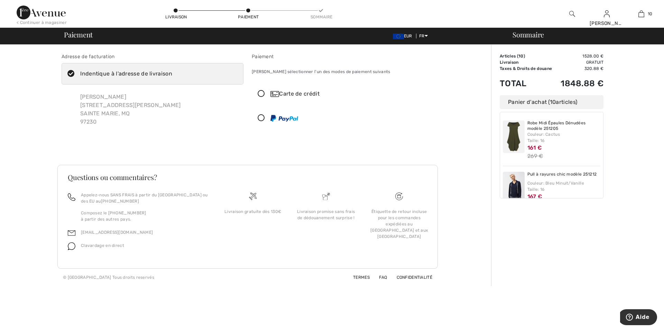
click at [264, 119] on icon at bounding box center [261, 118] width 18 height 7
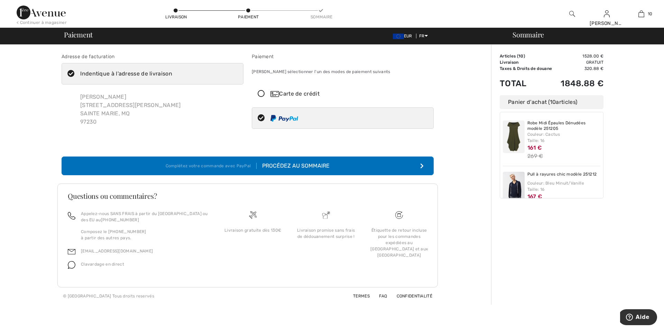
click at [287, 167] on div "Procédez au sommaire" at bounding box center [293, 166] width 73 height 8
click at [283, 90] on div "Carte de crédit" at bounding box center [350, 94] width 158 height 8
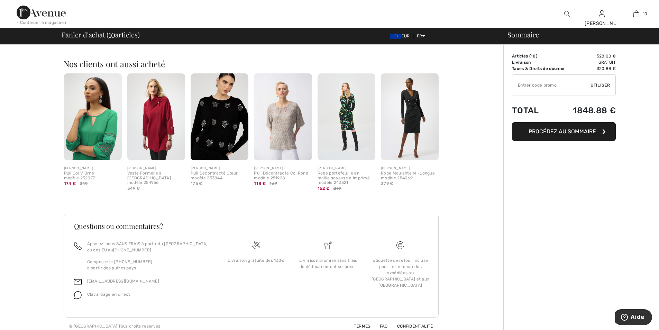
scroll to position [933, 0]
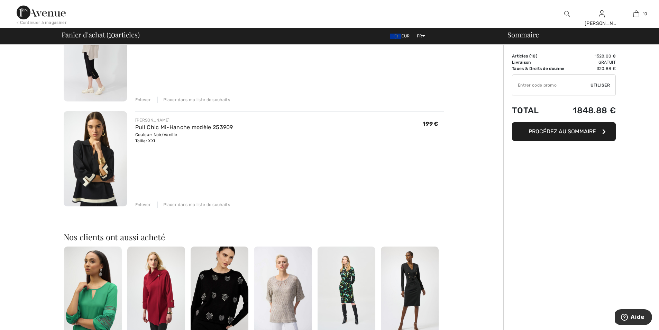
click at [146, 203] on div "Enlever" at bounding box center [143, 204] width 16 height 6
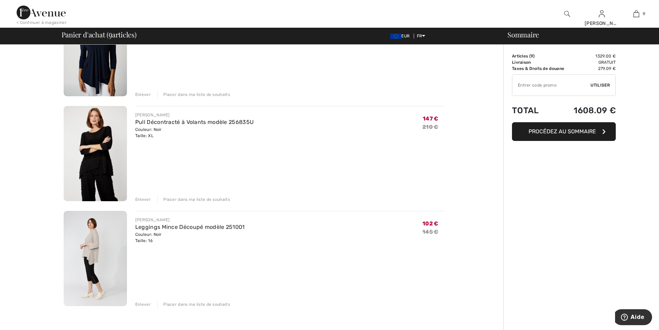
scroll to position [726, 0]
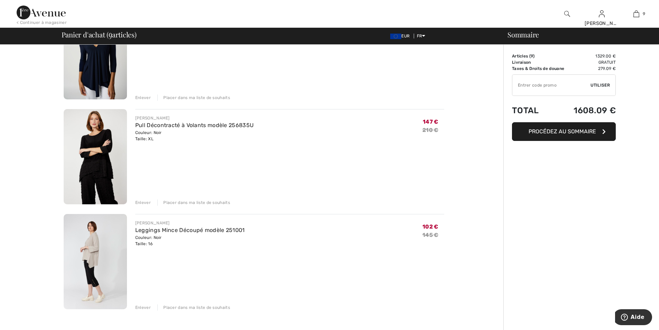
click at [143, 199] on div "Enlever Placer dans ma liste de souhaits" at bounding box center [289, 202] width 309 height 8
click at [145, 201] on div "Enlever" at bounding box center [143, 202] width 16 height 6
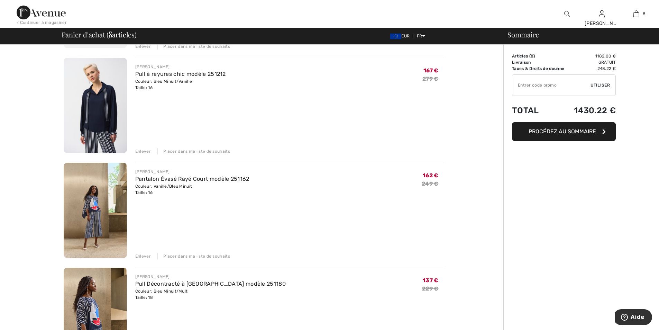
scroll to position [138, 0]
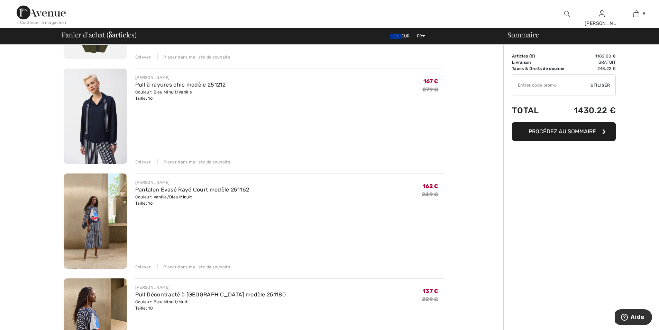
click at [97, 116] on img at bounding box center [95, 115] width 63 height 95
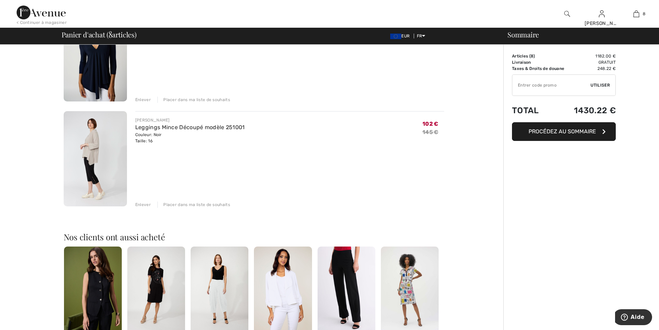
scroll to position [727, 0]
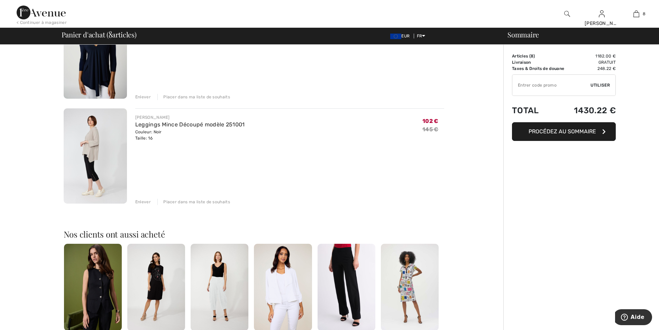
click at [141, 197] on div "[PERSON_NAME] Leggings Mince Découpé modèle 251001 Couleur: Noir Taille: 16 Ven…" at bounding box center [289, 156] width 309 height 97
click at [141, 201] on div "Enlever" at bounding box center [143, 202] width 16 height 6
